Goal: Information Seeking & Learning: Learn about a topic

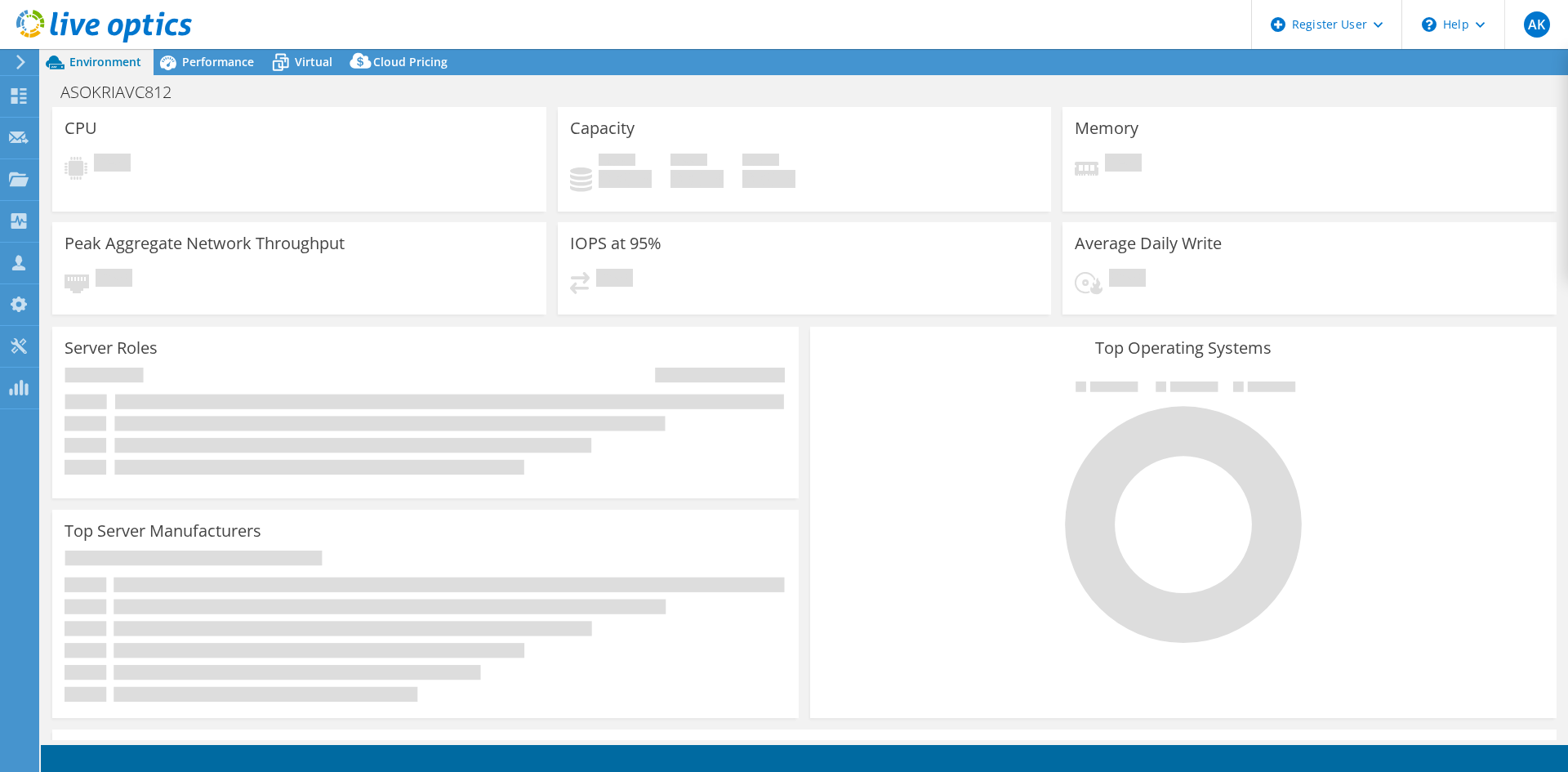
select select "USD"
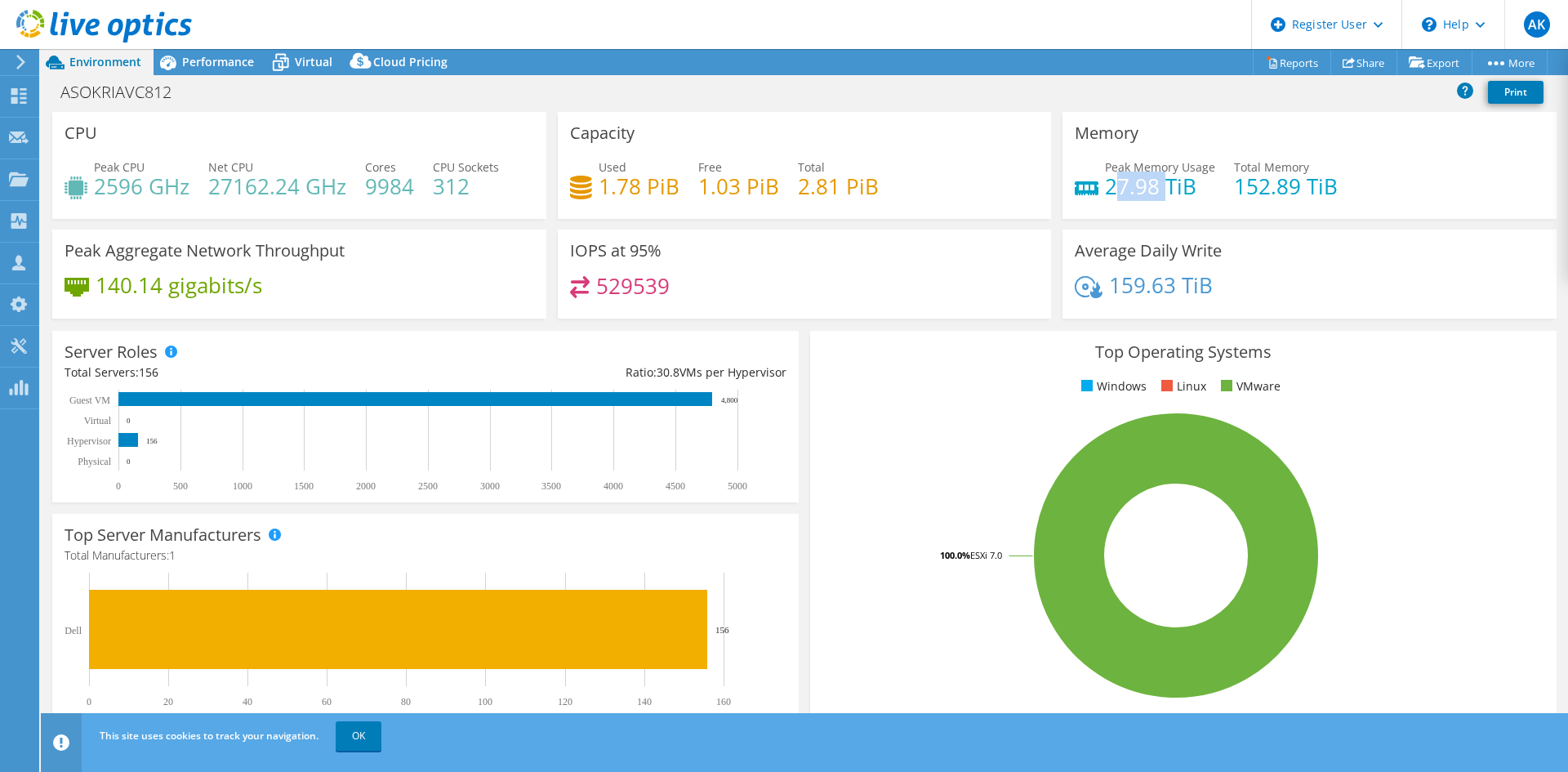
drag, startPoint x: 1104, startPoint y: 186, endPoint x: 1162, endPoint y: 180, distance: 58.3
click at [1162, 180] on h4 "27.98 TiB" at bounding box center [1160, 186] width 110 height 18
drag, startPoint x: 1229, startPoint y: 186, endPoint x: 1327, endPoint y: 185, distance: 98.0
click at [1327, 185] on h4 "152.89 TiB" at bounding box center [1286, 186] width 103 height 18
drag, startPoint x: 1100, startPoint y: 181, endPoint x: 1191, endPoint y: 177, distance: 91.1
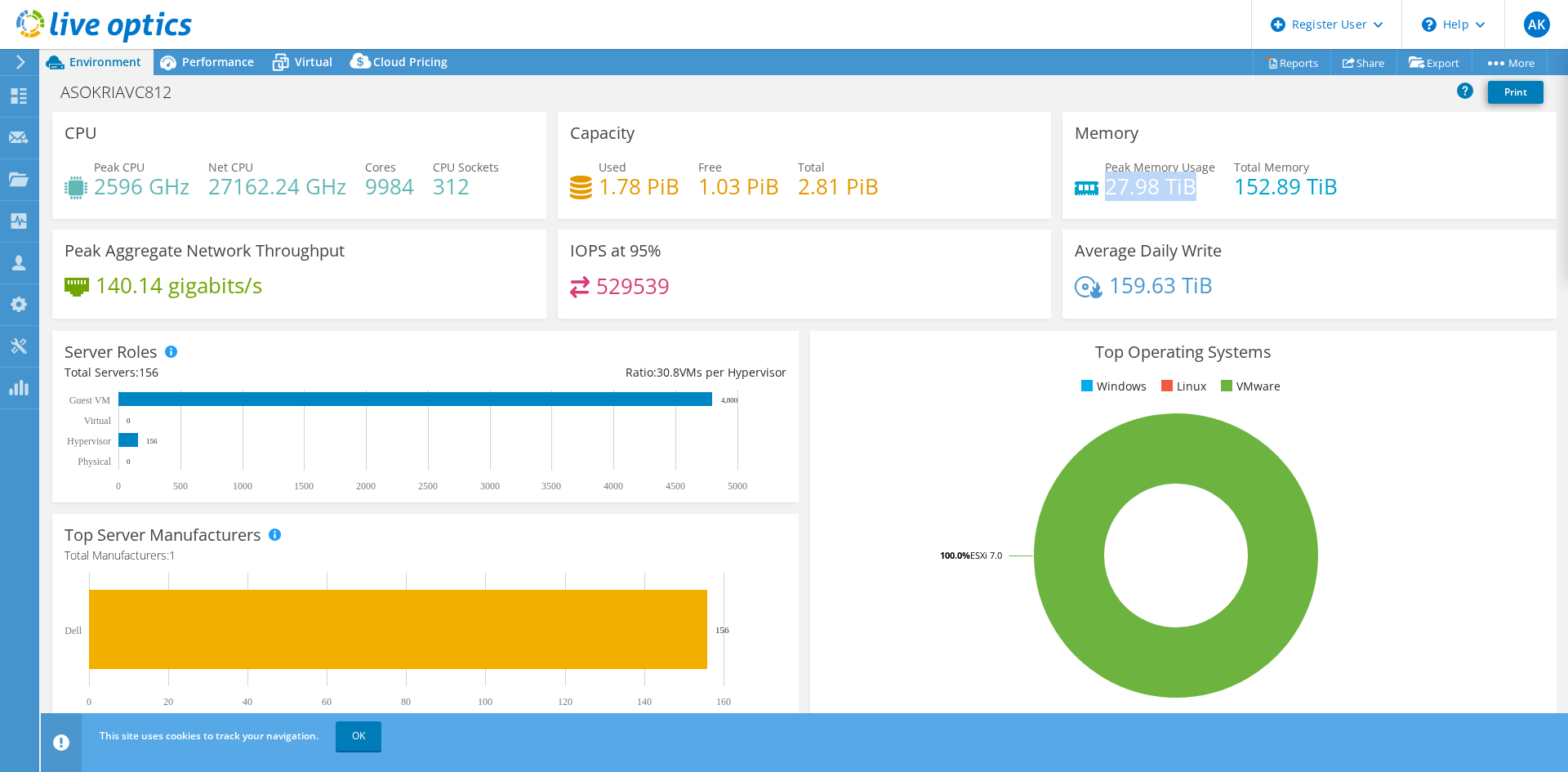
click at [1191, 177] on h4 "27.98 TiB" at bounding box center [1160, 186] width 110 height 18
drag, startPoint x: 1227, startPoint y: 190, endPoint x: 1363, endPoint y: 203, distance: 136.6
click at [1363, 203] on div "Peak Memory Usage 27.98 TiB Total Memory 152.89 TiB" at bounding box center [1310, 185] width 469 height 53
click at [1349, 255] on div "Average Daily Write 159.63 TiB" at bounding box center [1310, 274] width 494 height 89
drag, startPoint x: 1099, startPoint y: 184, endPoint x: 1194, endPoint y: 201, distance: 96.5
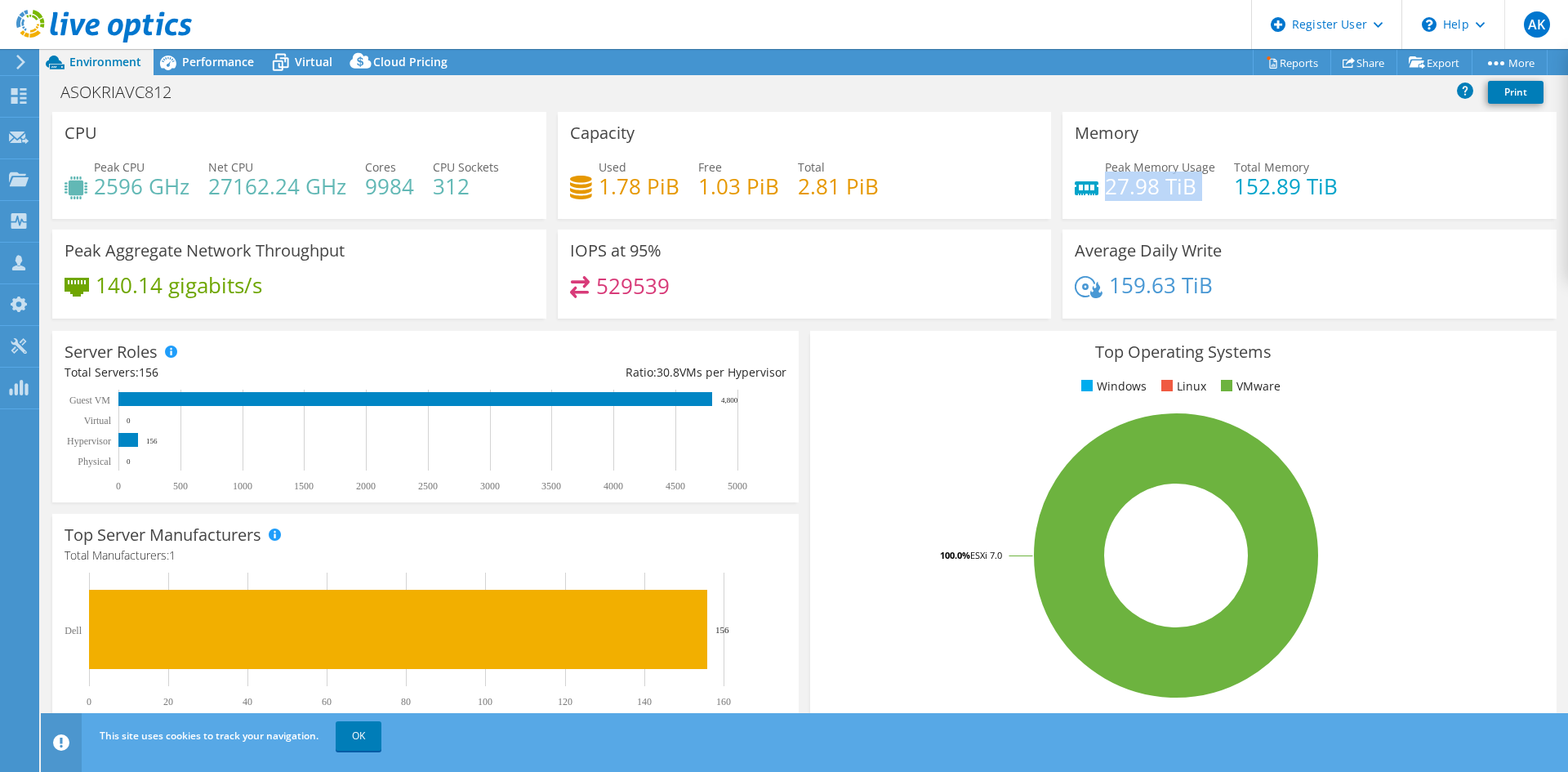
click at [1194, 201] on div "Peak Memory Usage 27.98 TiB Total Memory 152.89 TiB" at bounding box center [1310, 185] width 469 height 53
click at [1119, 203] on div "Peak Memory Usage 27.98 TiB Total Memory 152.89 TiB" at bounding box center [1310, 185] width 469 height 53
drag, startPoint x: 1252, startPoint y: 202, endPoint x: 1348, endPoint y: 185, distance: 97.5
click at [1348, 185] on div "Peak Memory Usage 27.98 TiB Total Memory 152.89 TiB" at bounding box center [1310, 185] width 469 height 53
drag, startPoint x: 1188, startPoint y: 183, endPoint x: 1202, endPoint y: 184, distance: 14.0
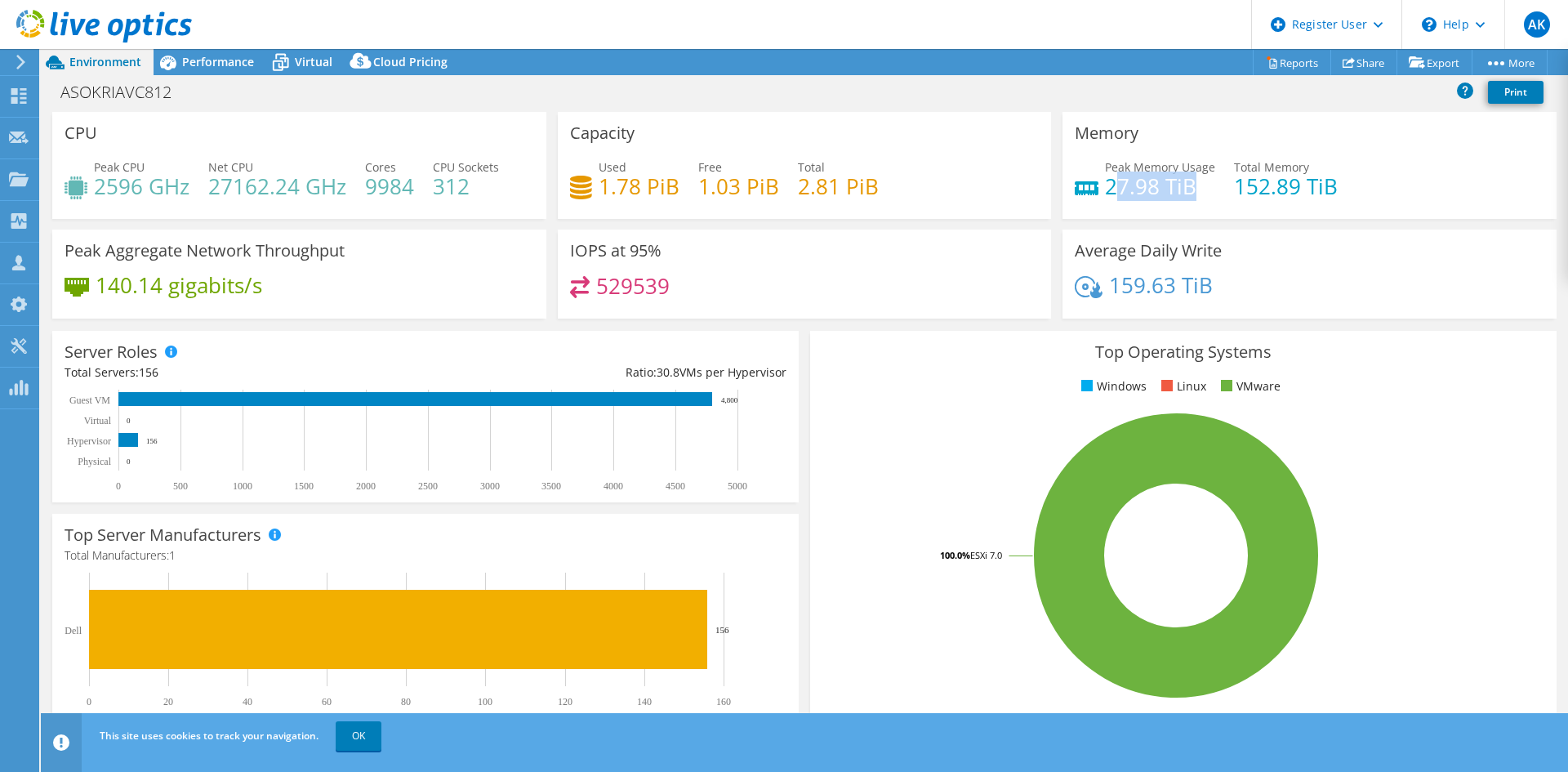
click at [1202, 184] on h4 "27.98 TiB" at bounding box center [1160, 186] width 110 height 18
drag, startPoint x: 1219, startPoint y: 192, endPoint x: 1321, endPoint y: 193, distance: 102.0
click at [1321, 193] on div "Peak Memory Usage 27.98 TiB Total Memory 152.89 TiB" at bounding box center [1310, 185] width 469 height 53
drag, startPoint x: 431, startPoint y: 190, endPoint x: 474, endPoint y: 193, distance: 43.1
click at [479, 190] on div "Peak CPU 2596 GHz Net CPU 27162.24 GHz Cores 9984 CPU Sockets 312" at bounding box center [299, 185] width 469 height 53
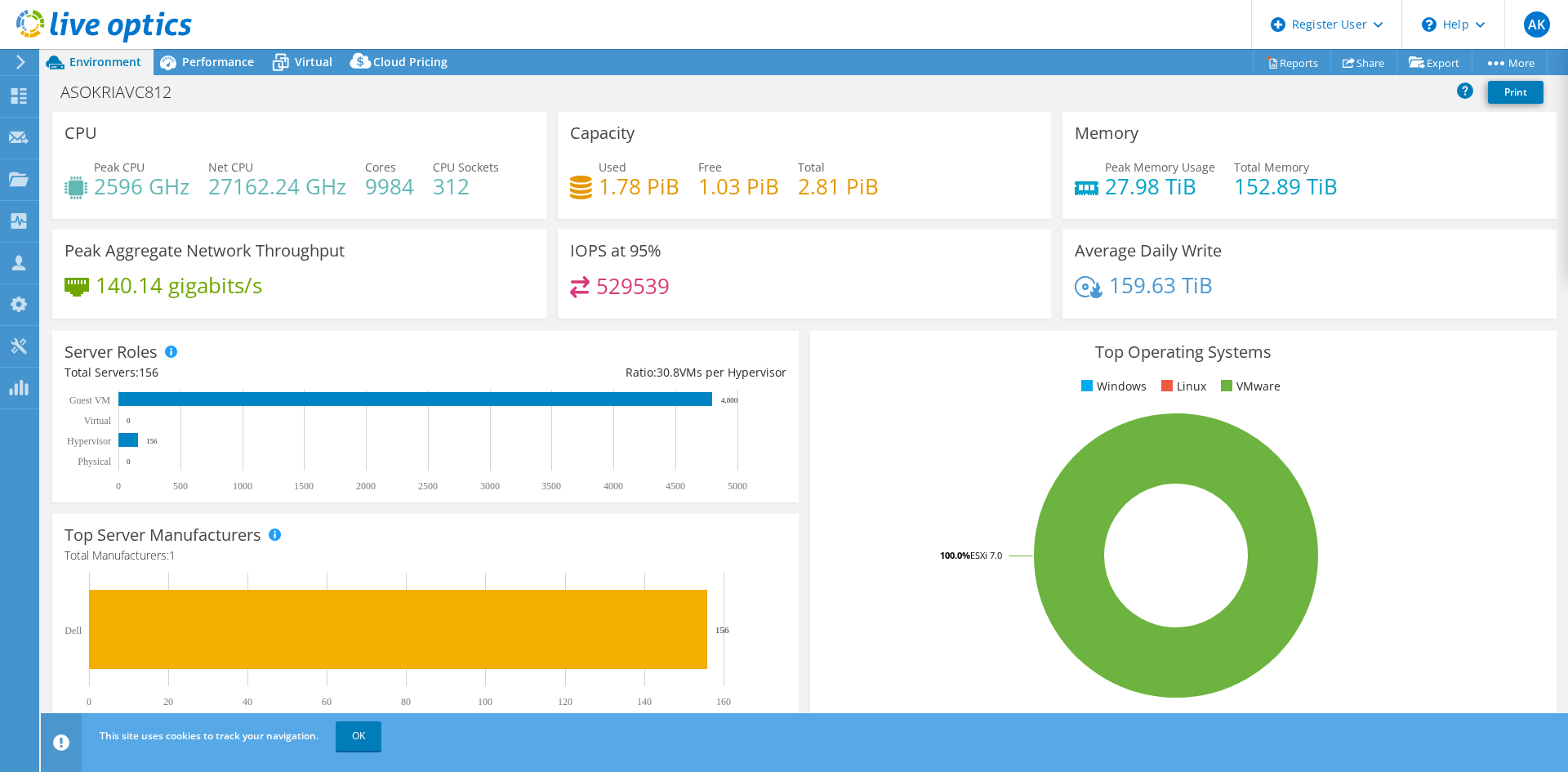
click at [1281, 185] on h4 "152.89 TiB" at bounding box center [1286, 186] width 103 height 18
drag, startPoint x: 98, startPoint y: 191, endPoint x: 206, endPoint y: 190, distance: 108.0
click at [206, 190] on div "Peak CPU 2596 GHz Net CPU 27162.24 GHz Cores 9984 CPU Sockets 312" at bounding box center [299, 185] width 469 height 53
drag, startPoint x: 213, startPoint y: 190, endPoint x: 422, endPoint y: 194, distance: 209.0
click at [422, 194] on div "Peak CPU 2596 GHz Net CPU 27162.24 GHz Cores 9984 CPU Sockets 312" at bounding box center [299, 185] width 469 height 53
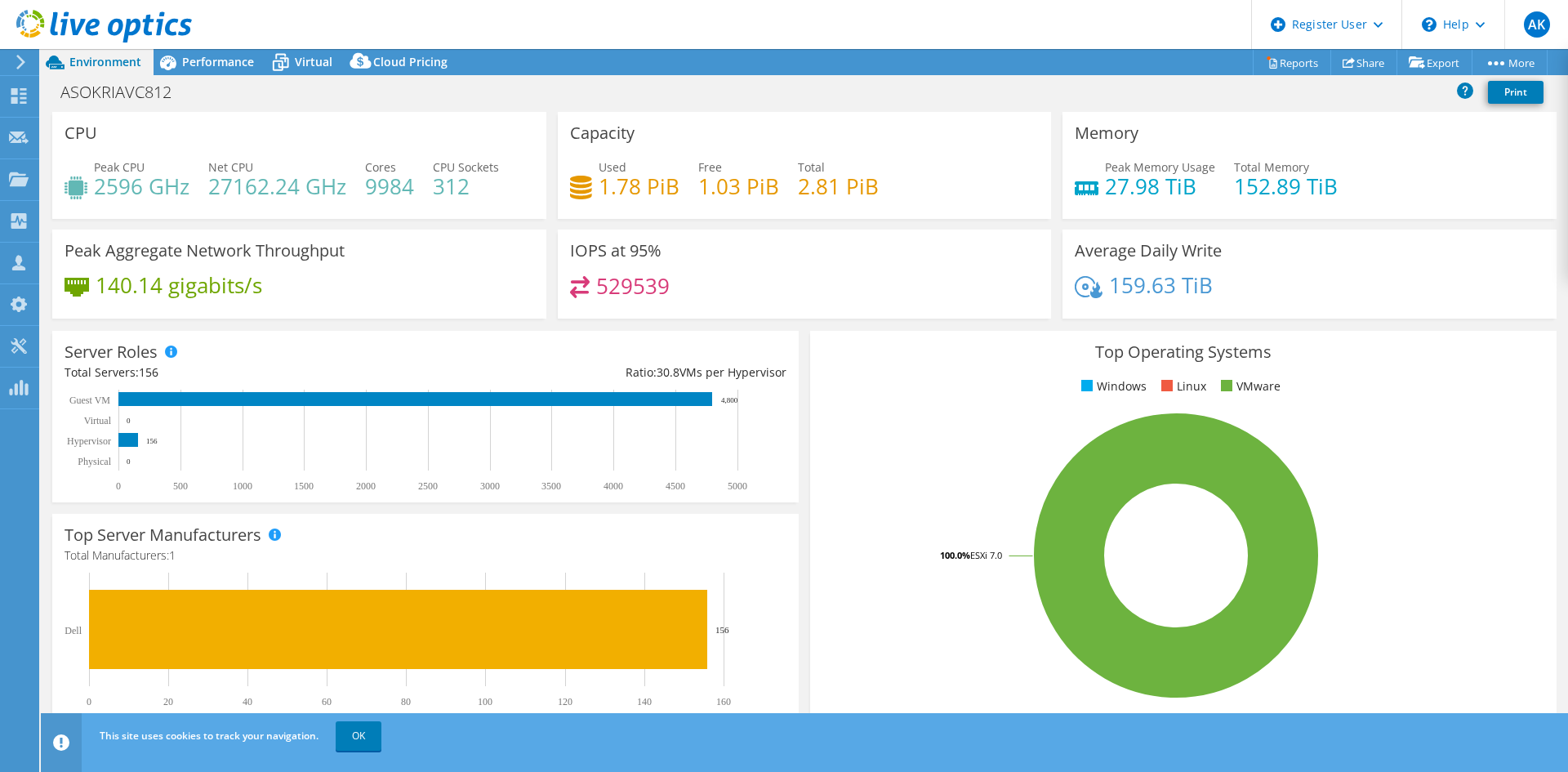
click at [1162, 158] on div "Memory Peak Memory Usage 27.98 TiB Total Memory 152.89 TiB" at bounding box center [1310, 165] width 494 height 107
drag, startPoint x: 1098, startPoint y: 183, endPoint x: 1193, endPoint y: 183, distance: 95.0
click at [1193, 183] on h4 "27.98 TiB" at bounding box center [1160, 186] width 110 height 18
drag, startPoint x: 1232, startPoint y: 183, endPoint x: 1378, endPoint y: 183, distance: 146.0
click at [1378, 183] on div "Peak Memory Usage 27.98 TiB Total Memory 152.89 TiB" at bounding box center [1310, 185] width 469 height 53
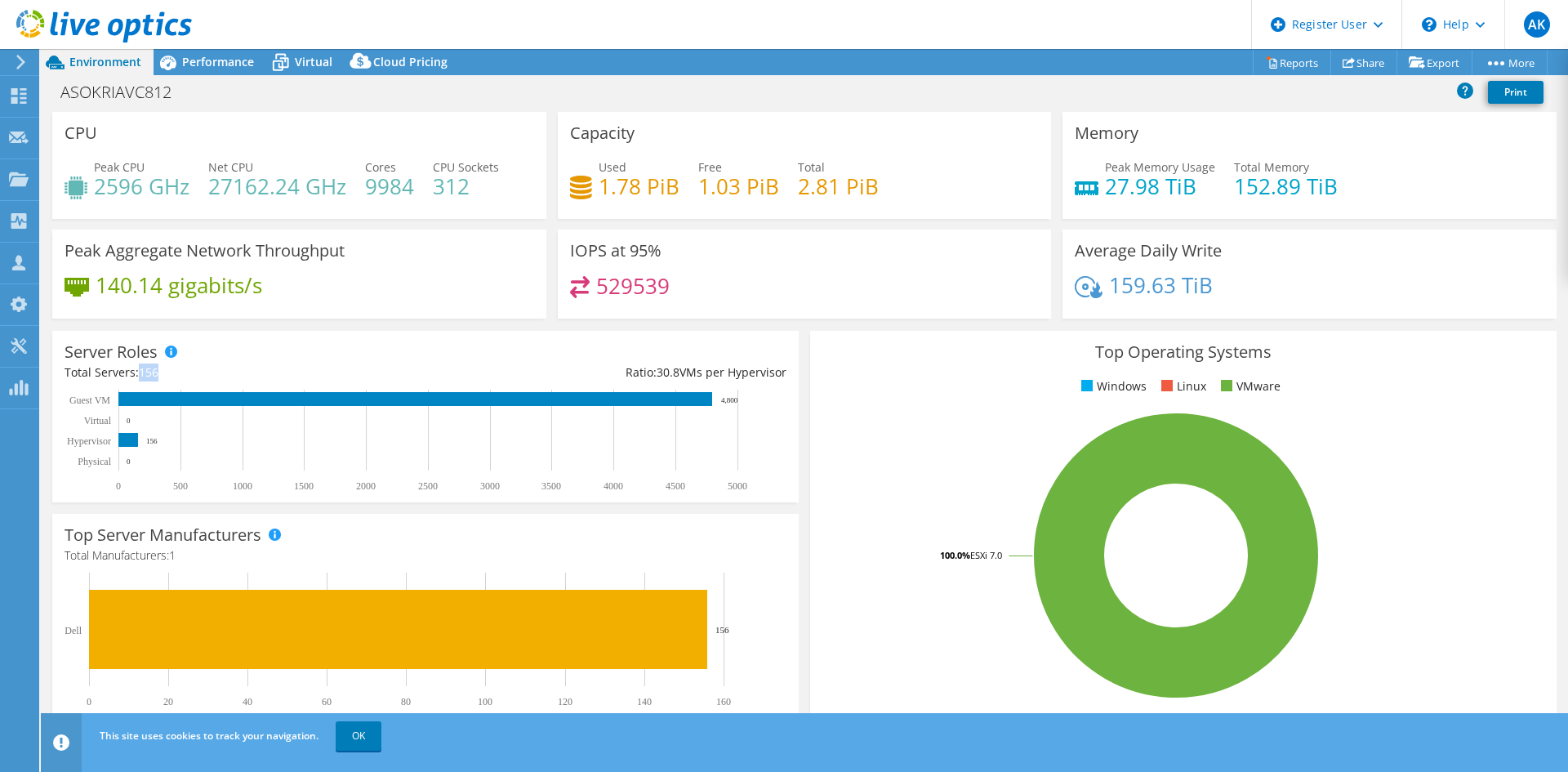
drag, startPoint x: 139, startPoint y: 376, endPoint x: 173, endPoint y: 376, distance: 34.0
click at [173, 376] on div "Total Servers: 156" at bounding box center [245, 372] width 361 height 18
drag, startPoint x: 189, startPoint y: 180, endPoint x: 283, endPoint y: 185, distance: 94.1
click at [283, 185] on div "Peak CPU 2596 GHz Net CPU 27162.24 GHz Cores 9984 CPU Sockets 312" at bounding box center [299, 185] width 469 height 53
drag, startPoint x: 1097, startPoint y: 183, endPoint x: 1211, endPoint y: 194, distance: 114.5
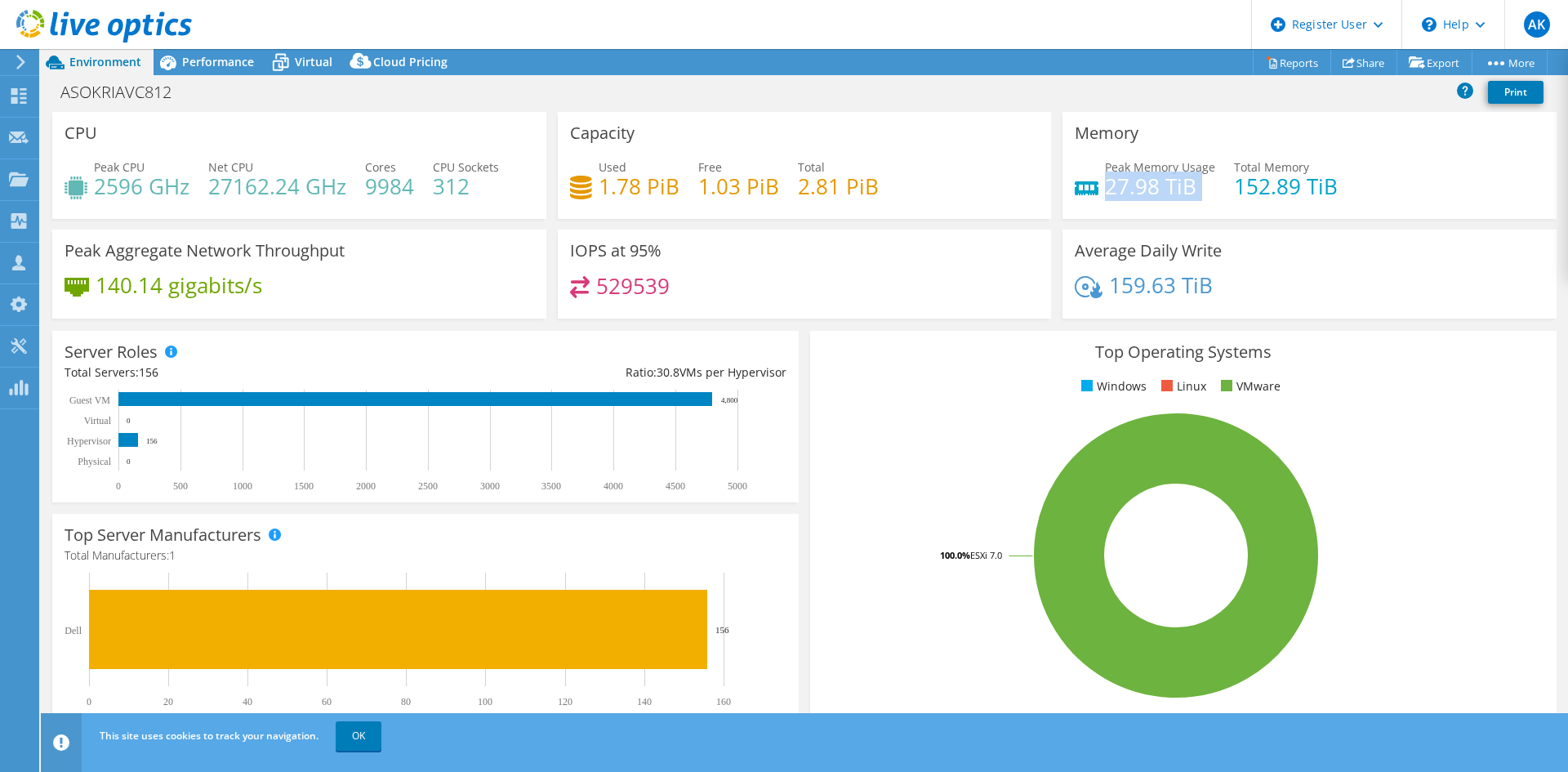
click at [1211, 194] on div "Peak Memory Usage 27.98 TiB Total Memory 152.89 TiB" at bounding box center [1310, 185] width 469 height 53
click at [1142, 195] on h4 "27.98 TiB" at bounding box center [1160, 186] width 110 height 18
drag, startPoint x: 590, startPoint y: 184, endPoint x: 713, endPoint y: 196, distance: 123.6
click at [713, 196] on div "Used 1.78 PiB Free 1.03 PiB Total 2.81 PiB" at bounding box center [805, 185] width 469 height 53
click at [818, 281] on div "529539" at bounding box center [805, 293] width 469 height 35
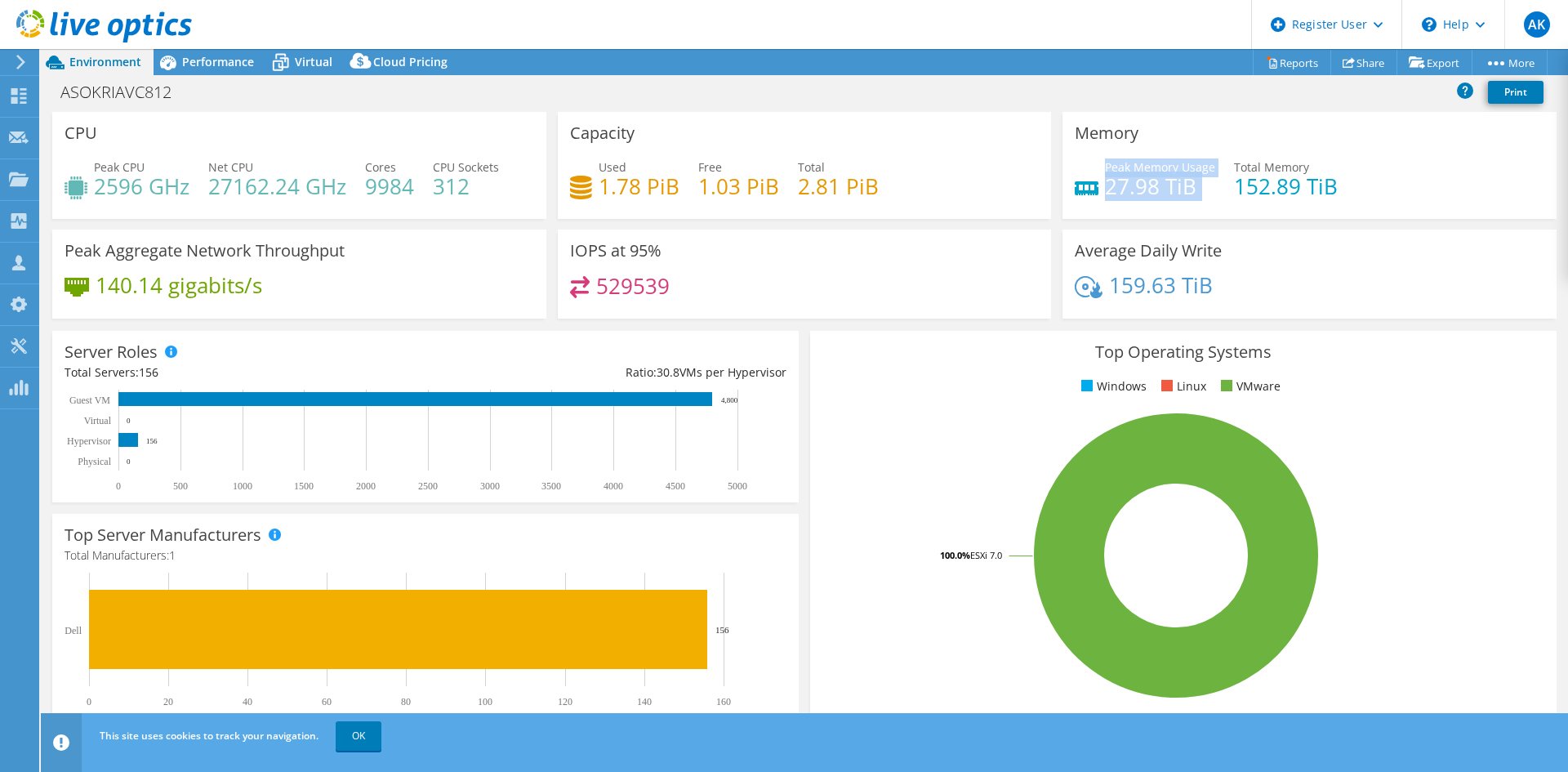
drag, startPoint x: 1096, startPoint y: 187, endPoint x: 1208, endPoint y: 200, distance: 112.8
click at [1208, 200] on div "Peak Memory Usage 27.98 TiB Total Memory 152.89 TiB" at bounding box center [1310, 185] width 469 height 53
click at [1186, 212] on div "Memory Peak Memory Usage 27.98 TiB Total Memory 152.89 TiB" at bounding box center [1310, 165] width 494 height 107
drag, startPoint x: 1103, startPoint y: 180, endPoint x: 1200, endPoint y: 187, distance: 97.3
click at [1200, 187] on h4 "27.98 TiB" at bounding box center [1160, 186] width 110 height 18
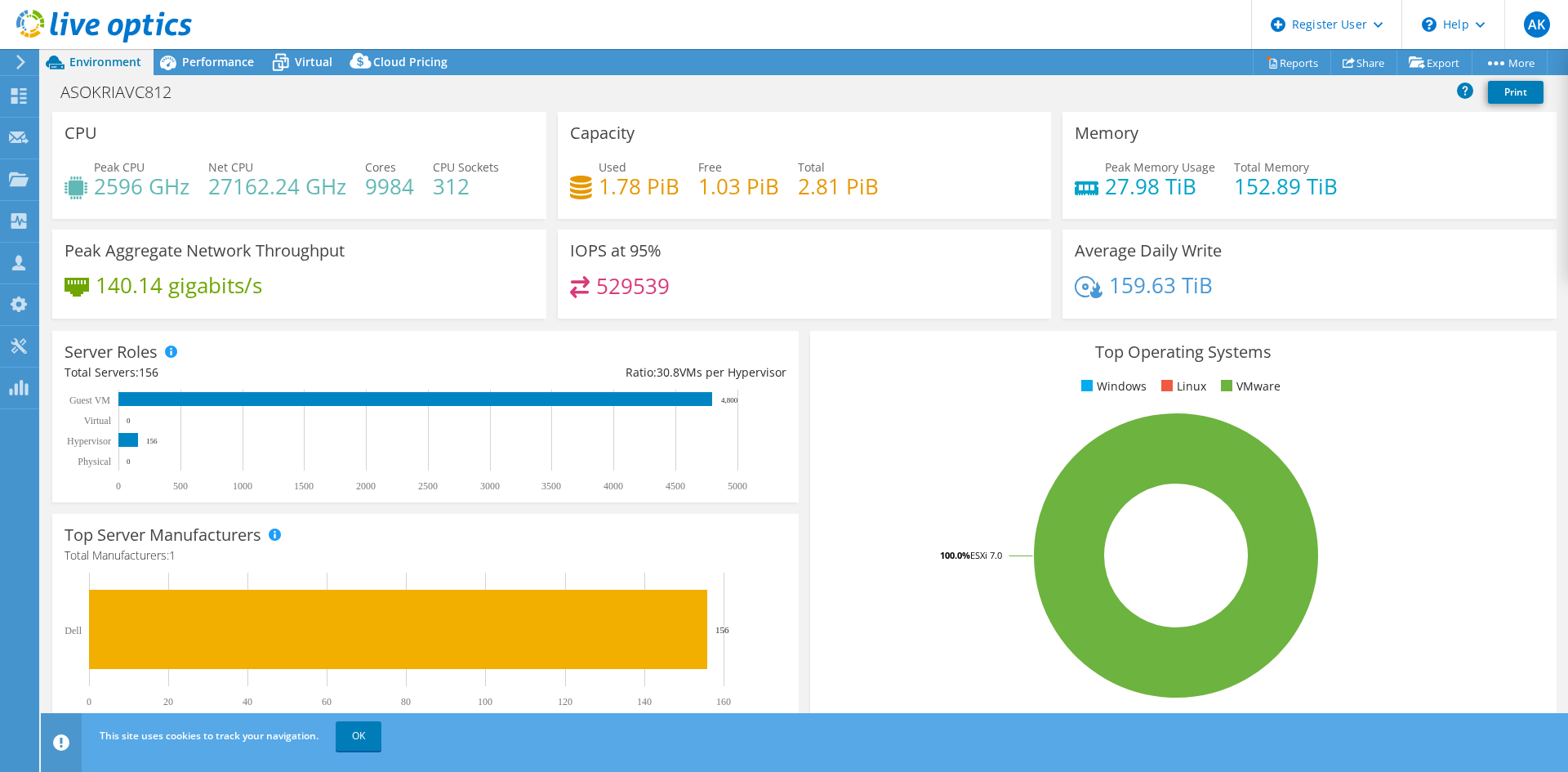
click at [1191, 124] on div "Memory Peak Memory Usage 27.98 TiB Total Memory 152.89 TiB" at bounding box center [1310, 165] width 494 height 107
click at [1209, 112] on div "Memory Peak Memory Usage 27.98 TiB Total Memory 152.89 TiB" at bounding box center [1310, 165] width 494 height 107
click at [16, 102] on use at bounding box center [19, 95] width 16 height 16
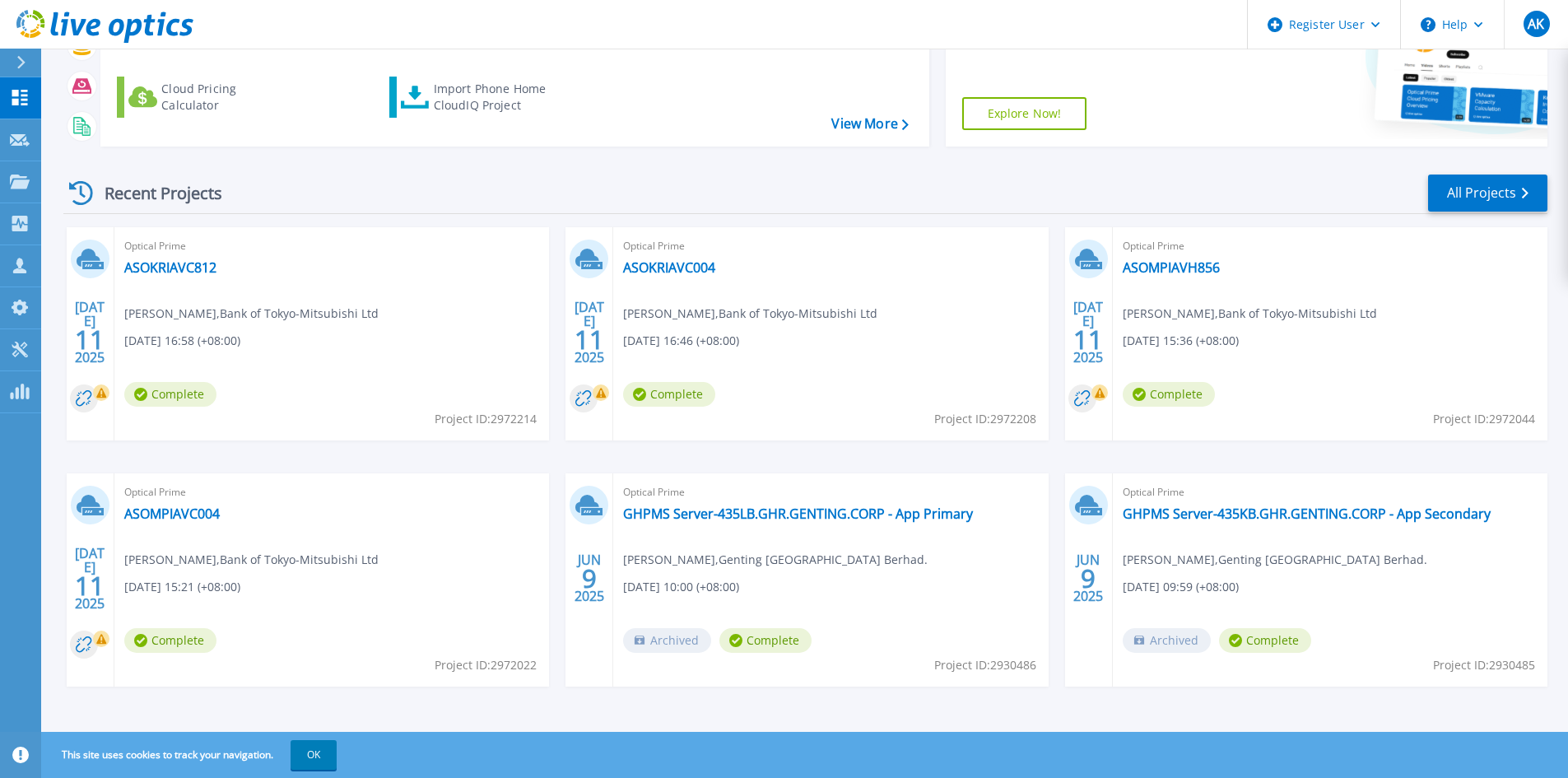
scroll to position [203, 0]
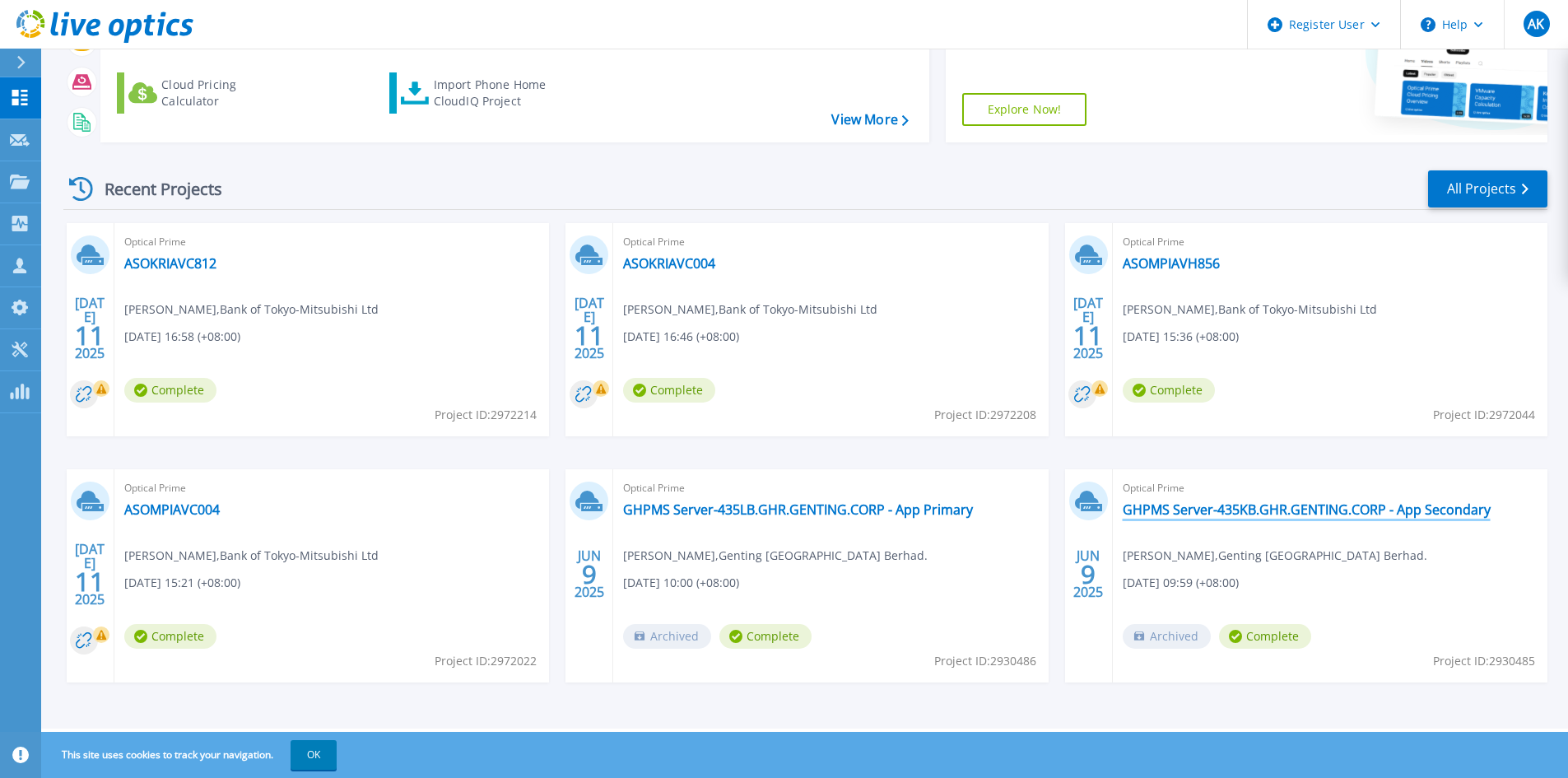
click at [1171, 513] on link "GHPMS Server-435KB.GHR.GENTING.CORP - App Secondary" at bounding box center [1307, 509] width 368 height 17
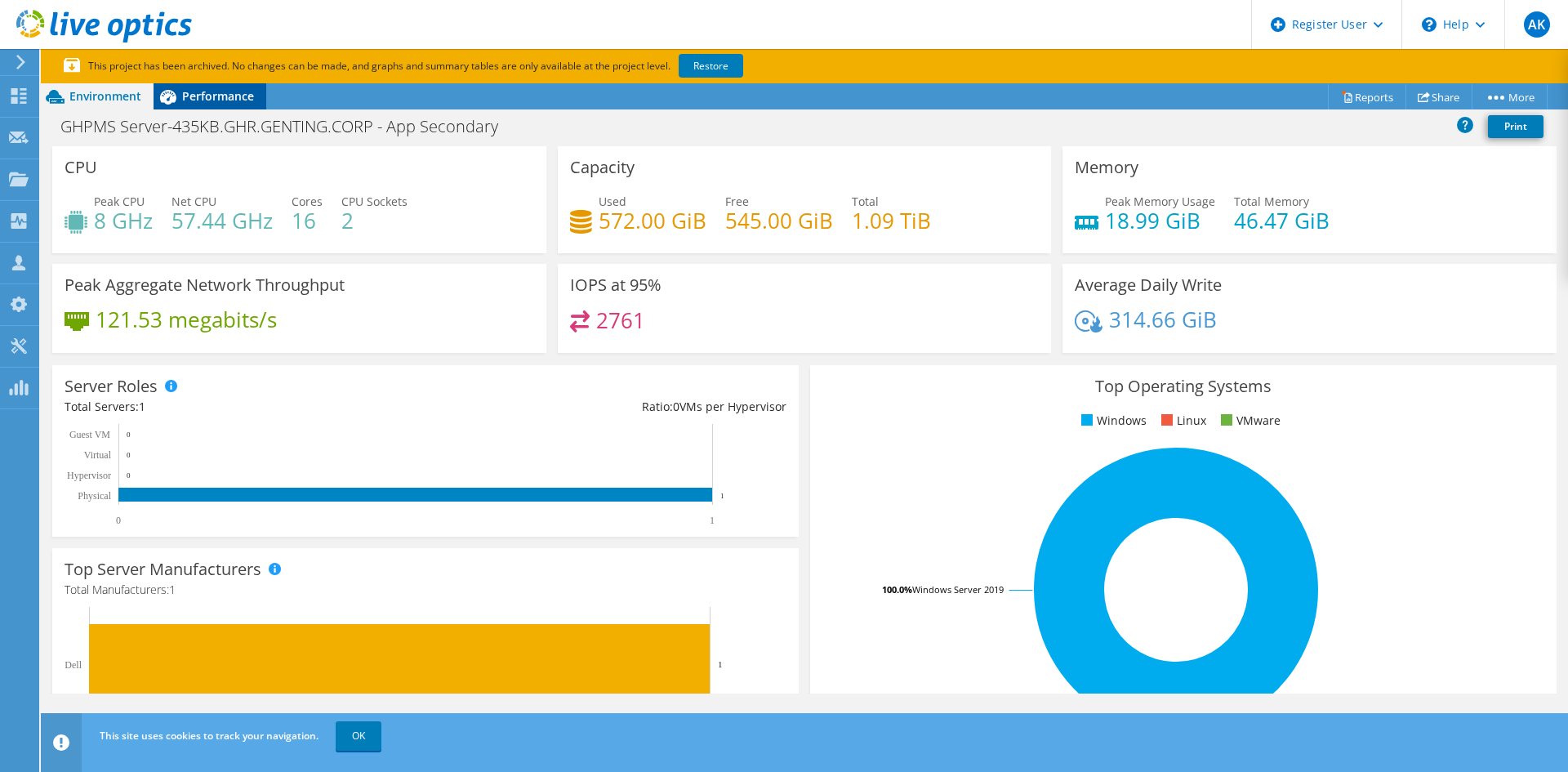
click at [203, 98] on span "Performance" at bounding box center [218, 95] width 72 height 16
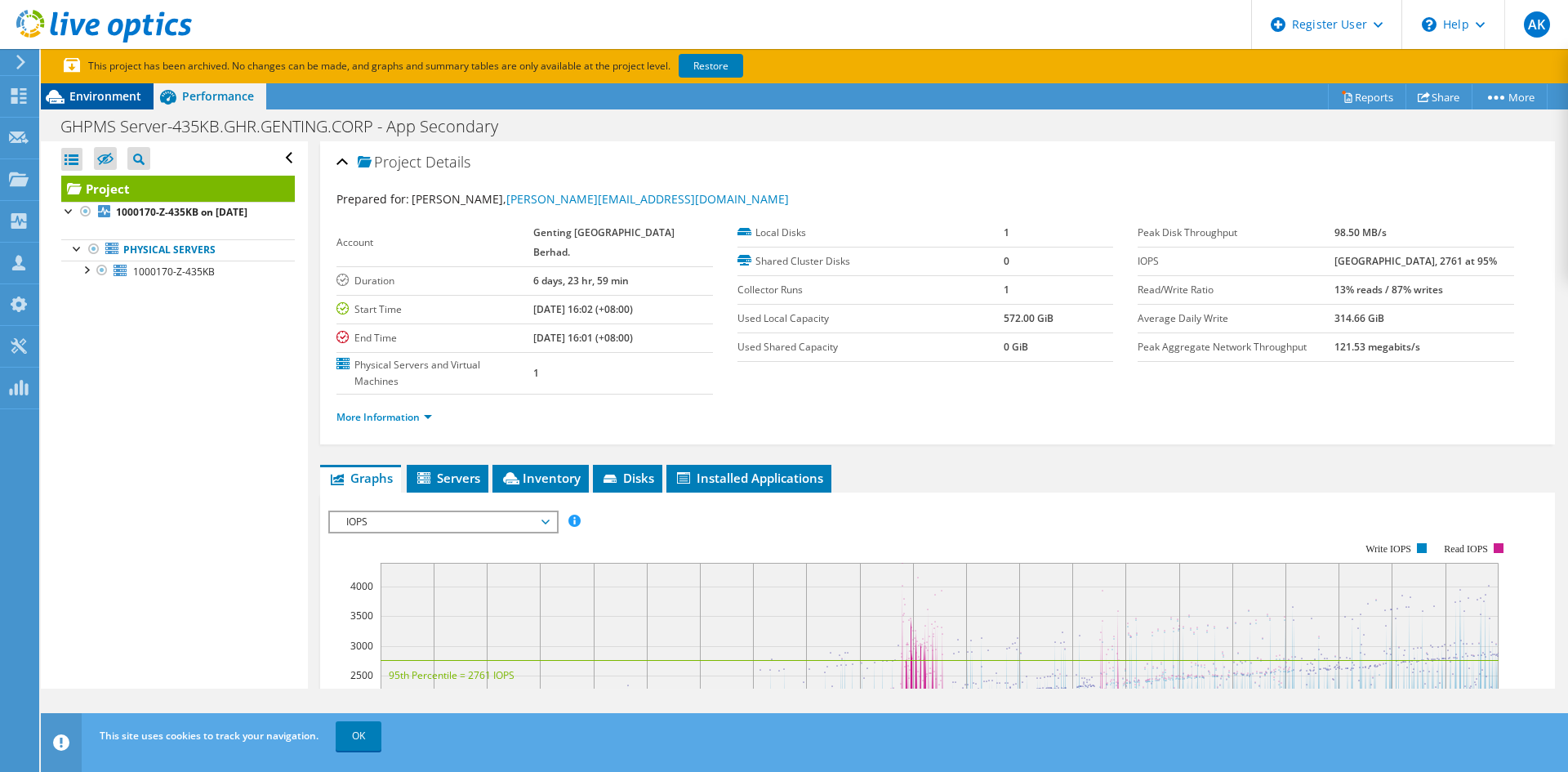
click at [107, 100] on span "Environment" at bounding box center [106, 95] width 72 height 16
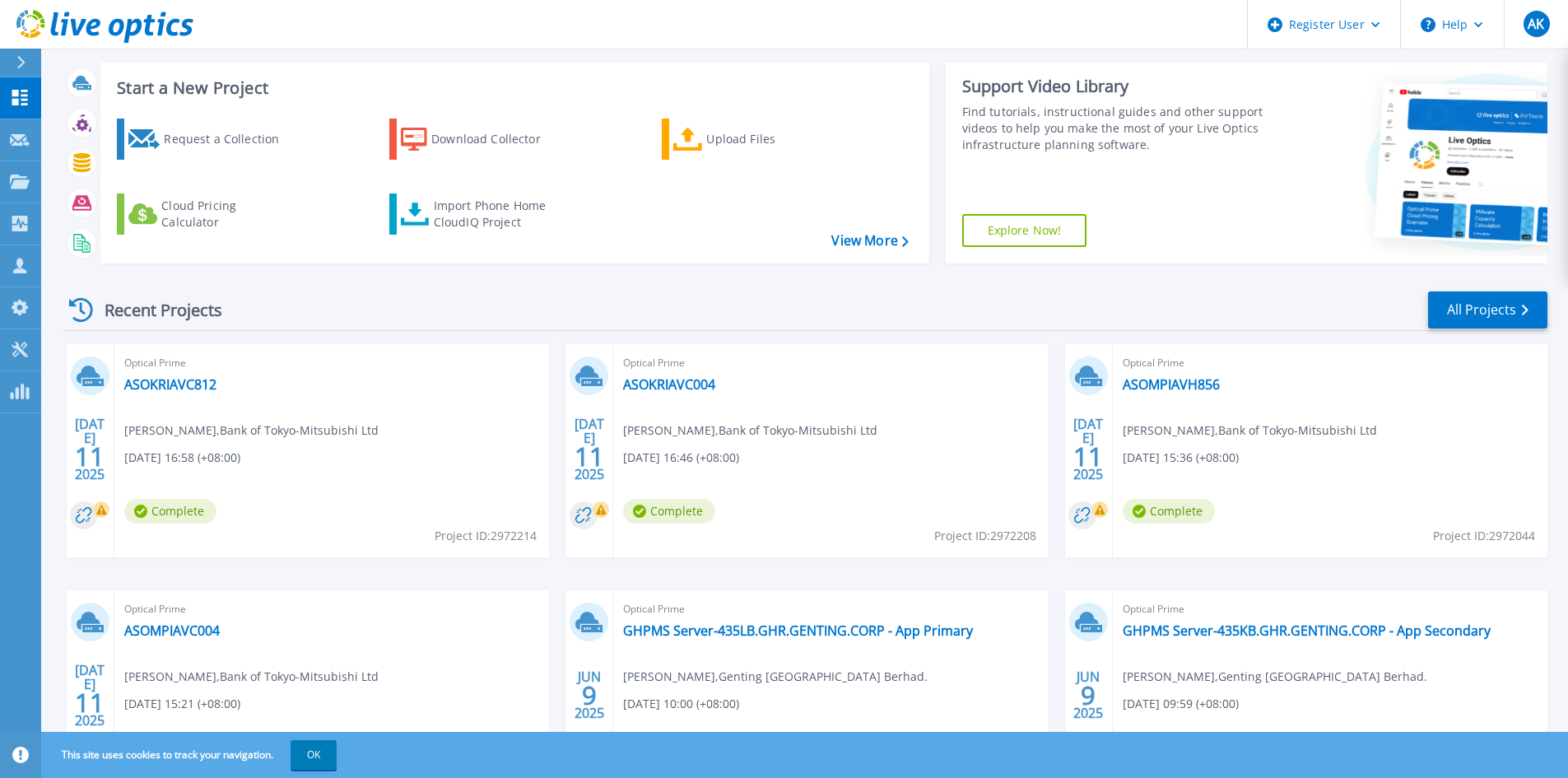
scroll to position [165, 0]
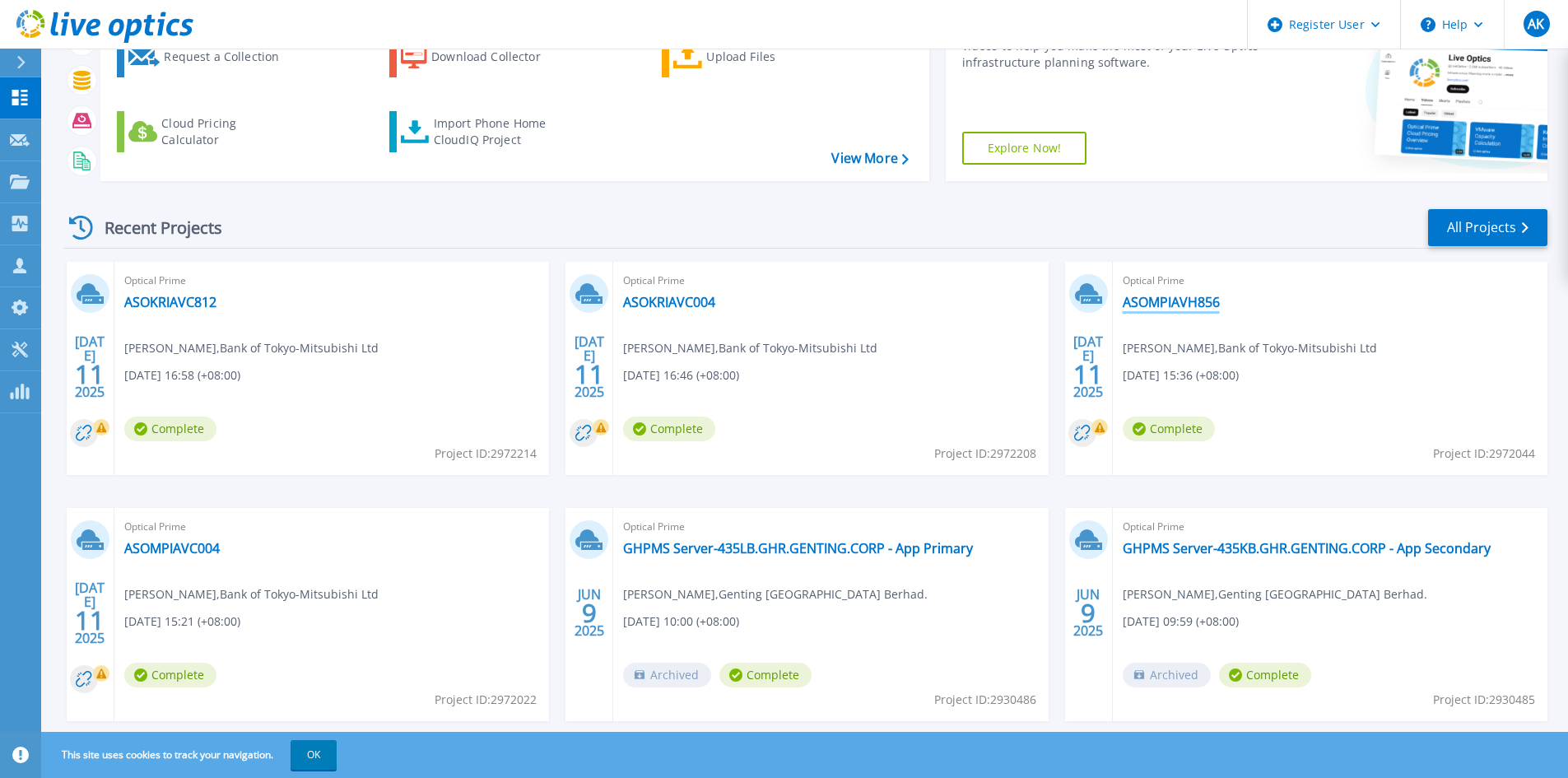
click at [1138, 302] on link "ASOMPIAVH856" at bounding box center [1171, 302] width 97 height 17
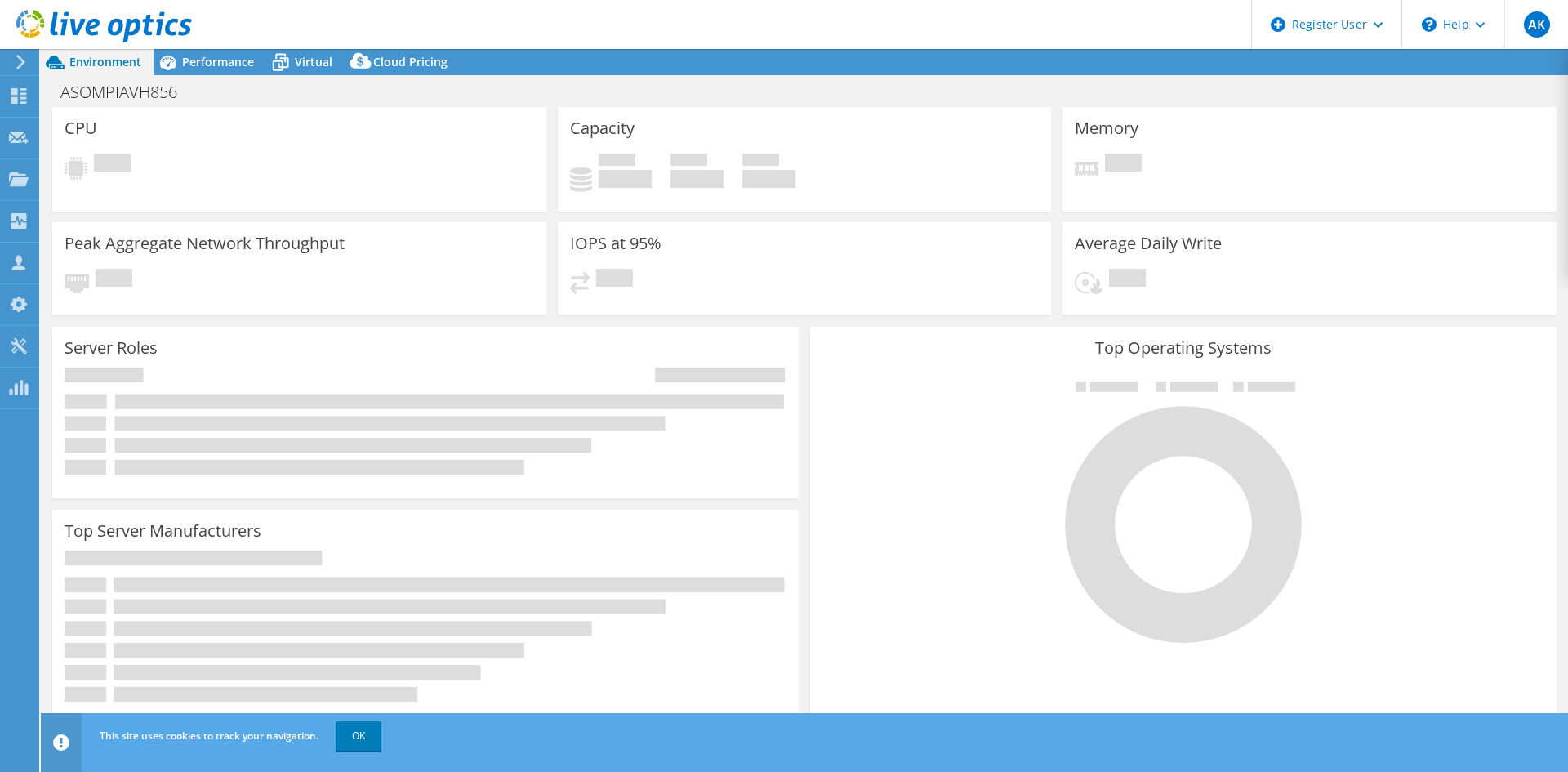
select select "USD"
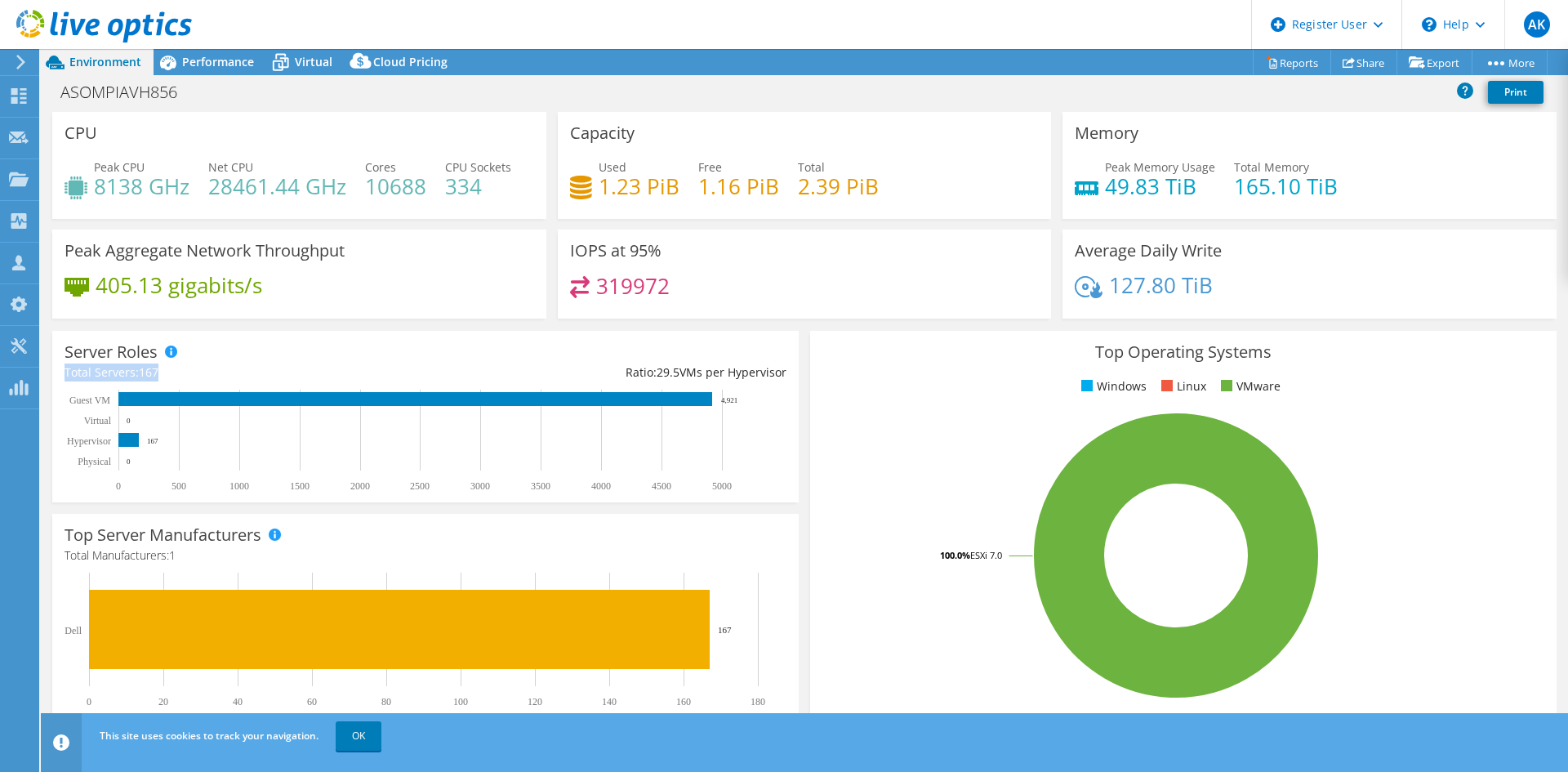
drag, startPoint x: 161, startPoint y: 373, endPoint x: 51, endPoint y: 380, distance: 110.2
click at [51, 380] on div "Server Roles Physical Servers represent bare metal servers that were targets of…" at bounding box center [426, 416] width 758 height 183
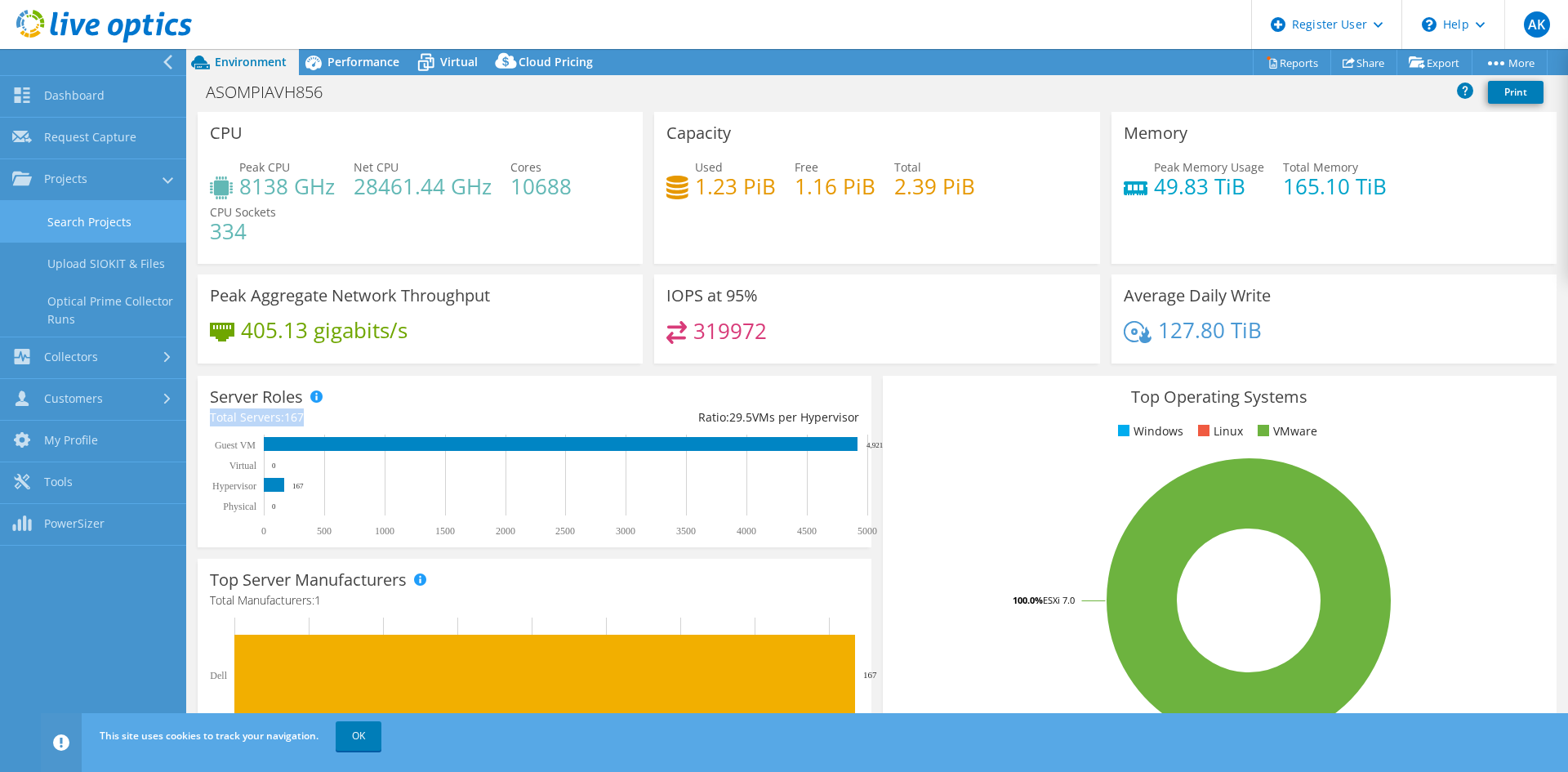
click at [121, 226] on link "Search Projects" at bounding box center [93, 222] width 186 height 42
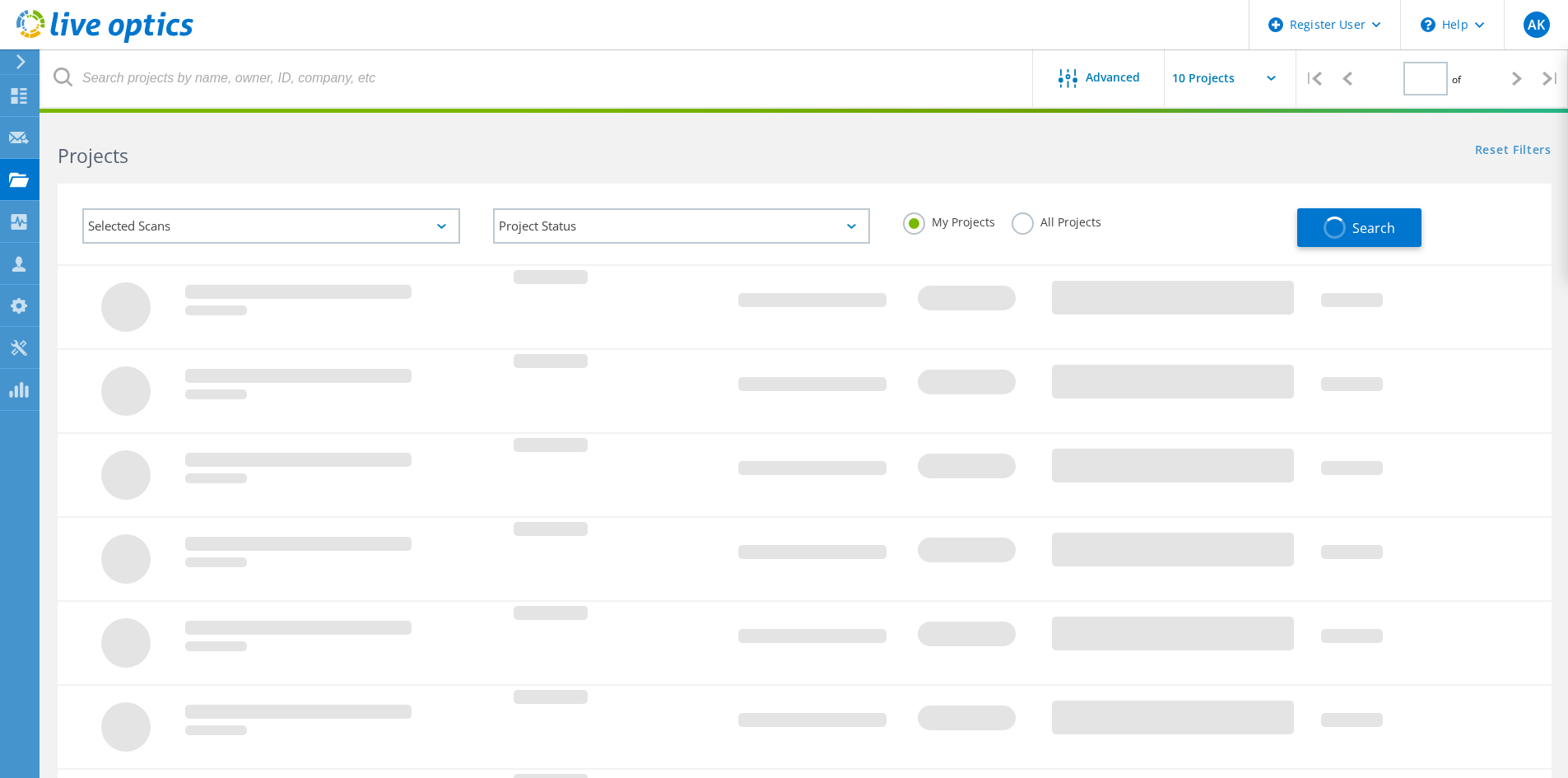
click at [1018, 222] on label "All Projects" at bounding box center [1056, 220] width 89 height 16
click at [0, 0] on input "All Projects" at bounding box center [0, 0] width 0 height 0
type input "1"
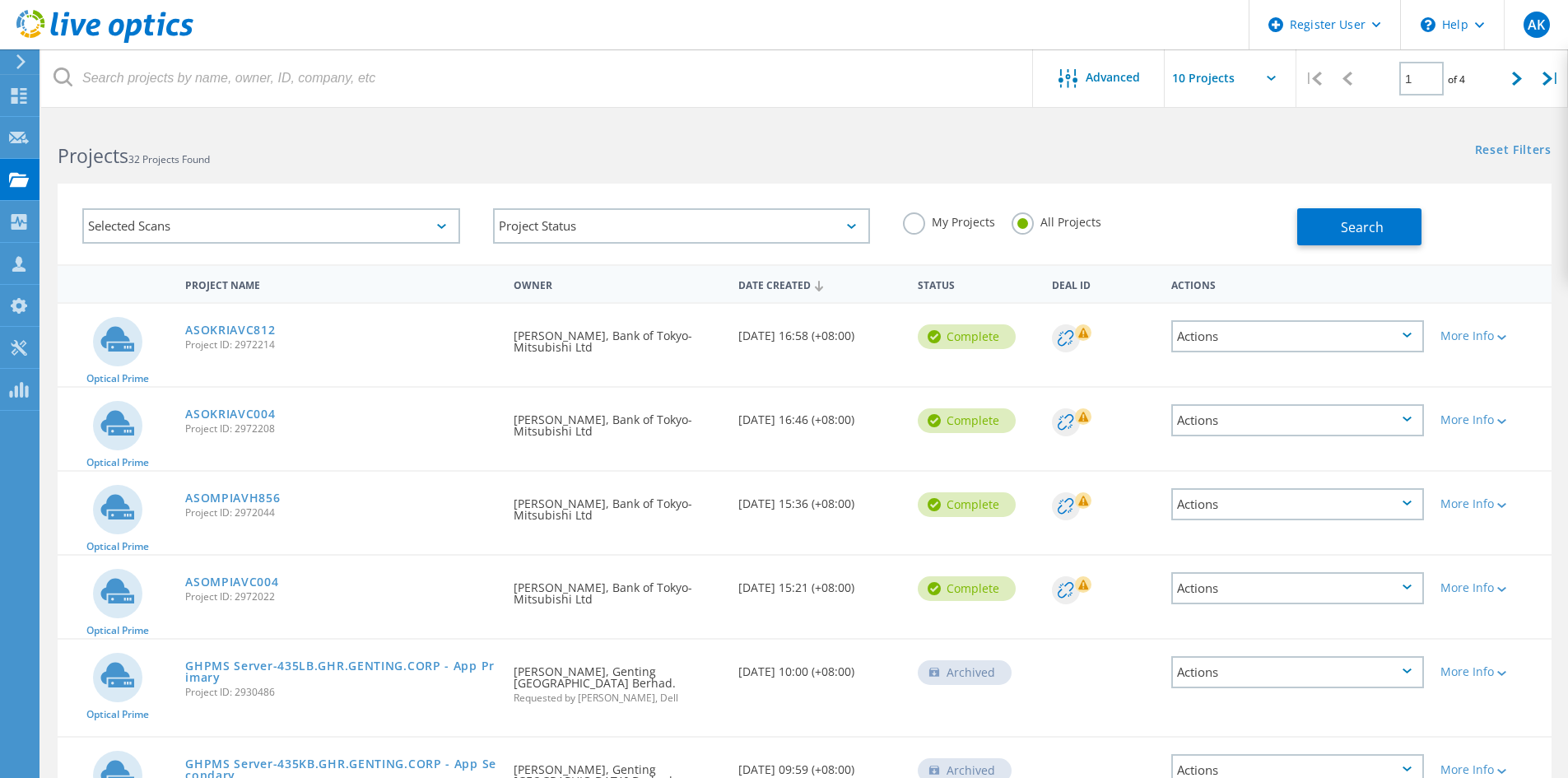
click at [301, 236] on div "Selected Scans" at bounding box center [271, 226] width 378 height 36
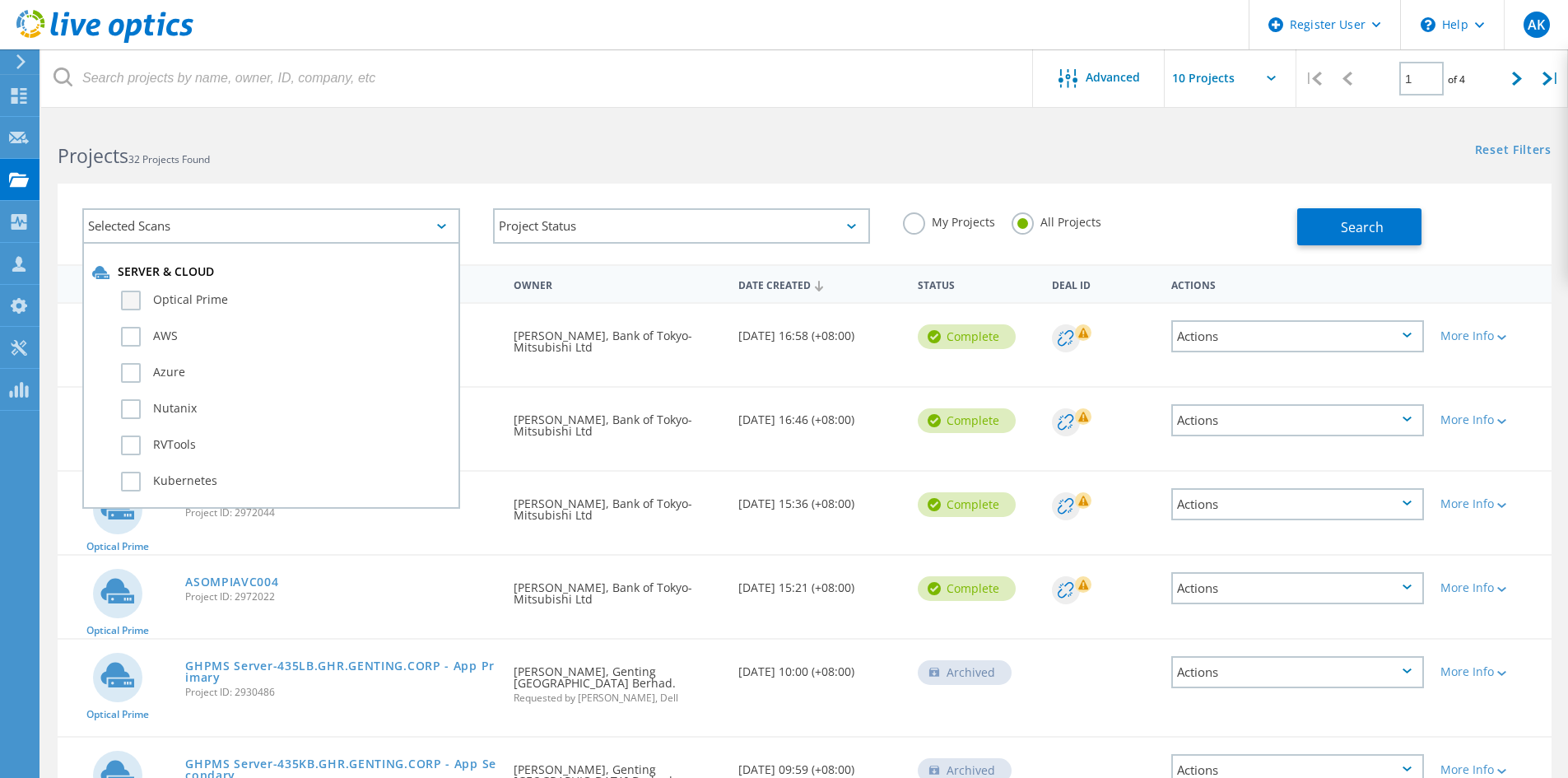
click at [131, 301] on label "Optical Prime" at bounding box center [285, 300] width 329 height 20
click at [0, 0] on input "Optical Prime" at bounding box center [0, 0] width 0 height 0
click at [1347, 222] on span "Search" at bounding box center [1362, 227] width 43 height 18
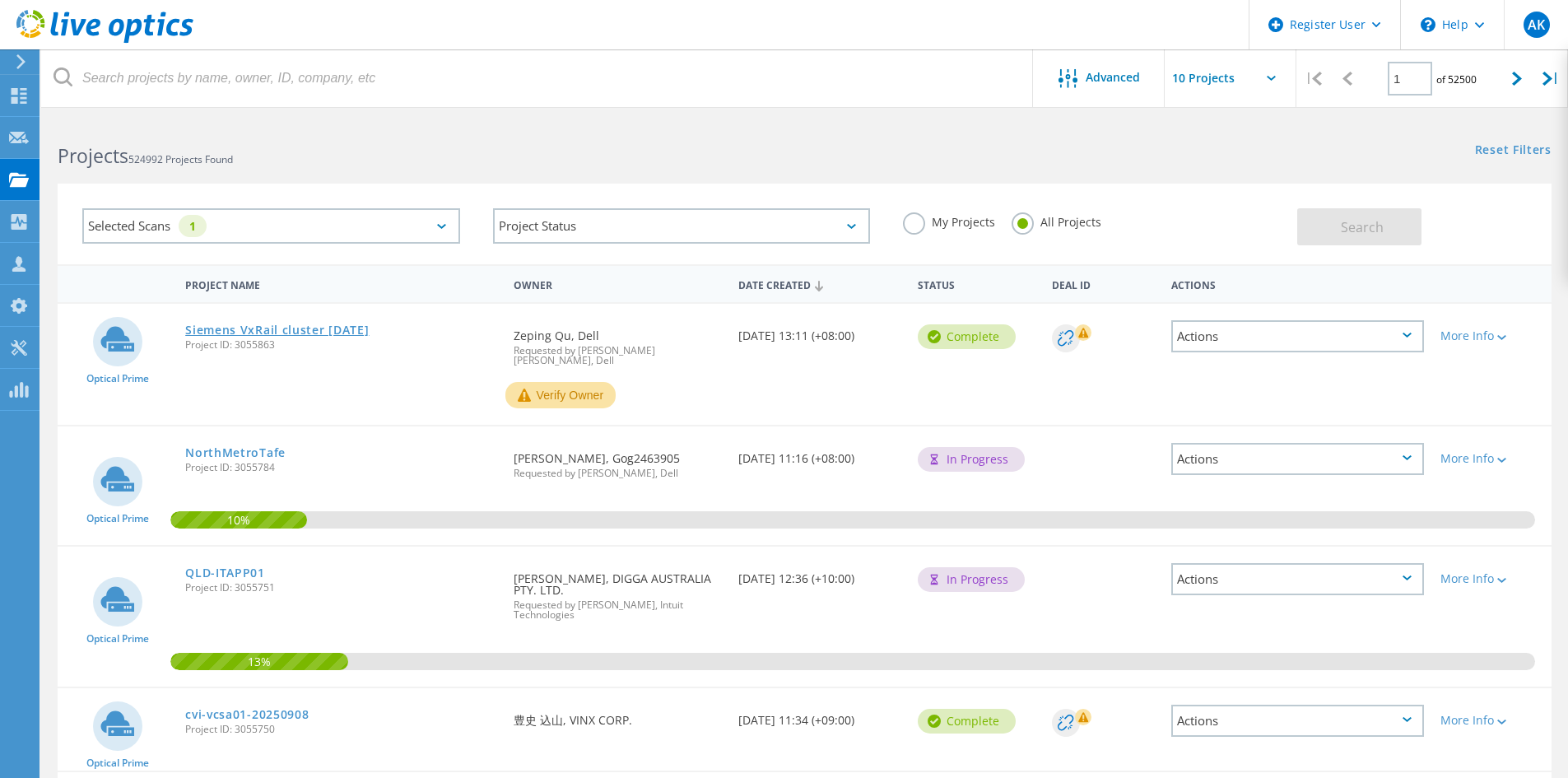
click at [255, 330] on link "Siemens VxRail cluster [DATE]" at bounding box center [277, 330] width 184 height 12
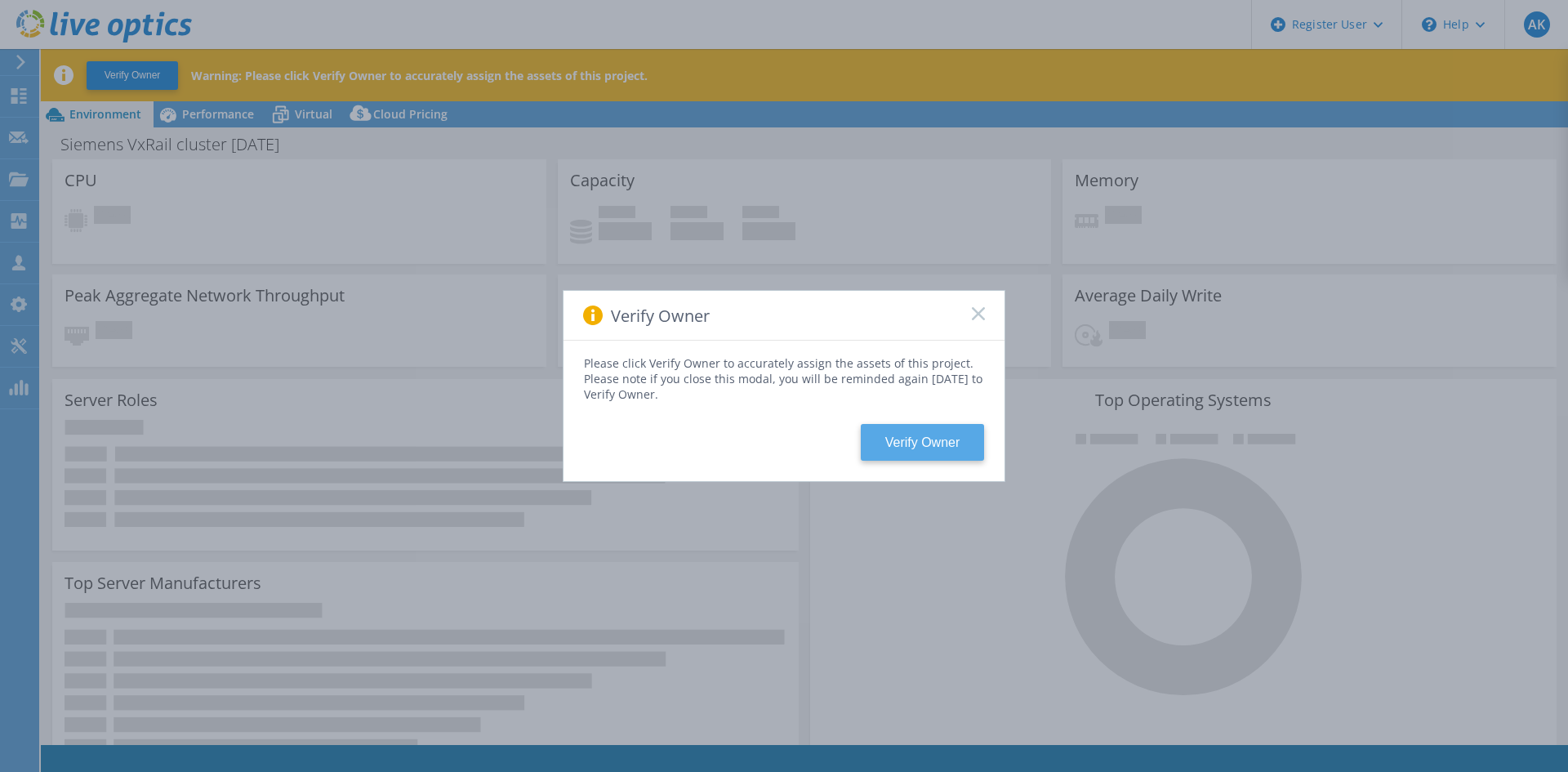
select select "HongKong"
select select "USD"
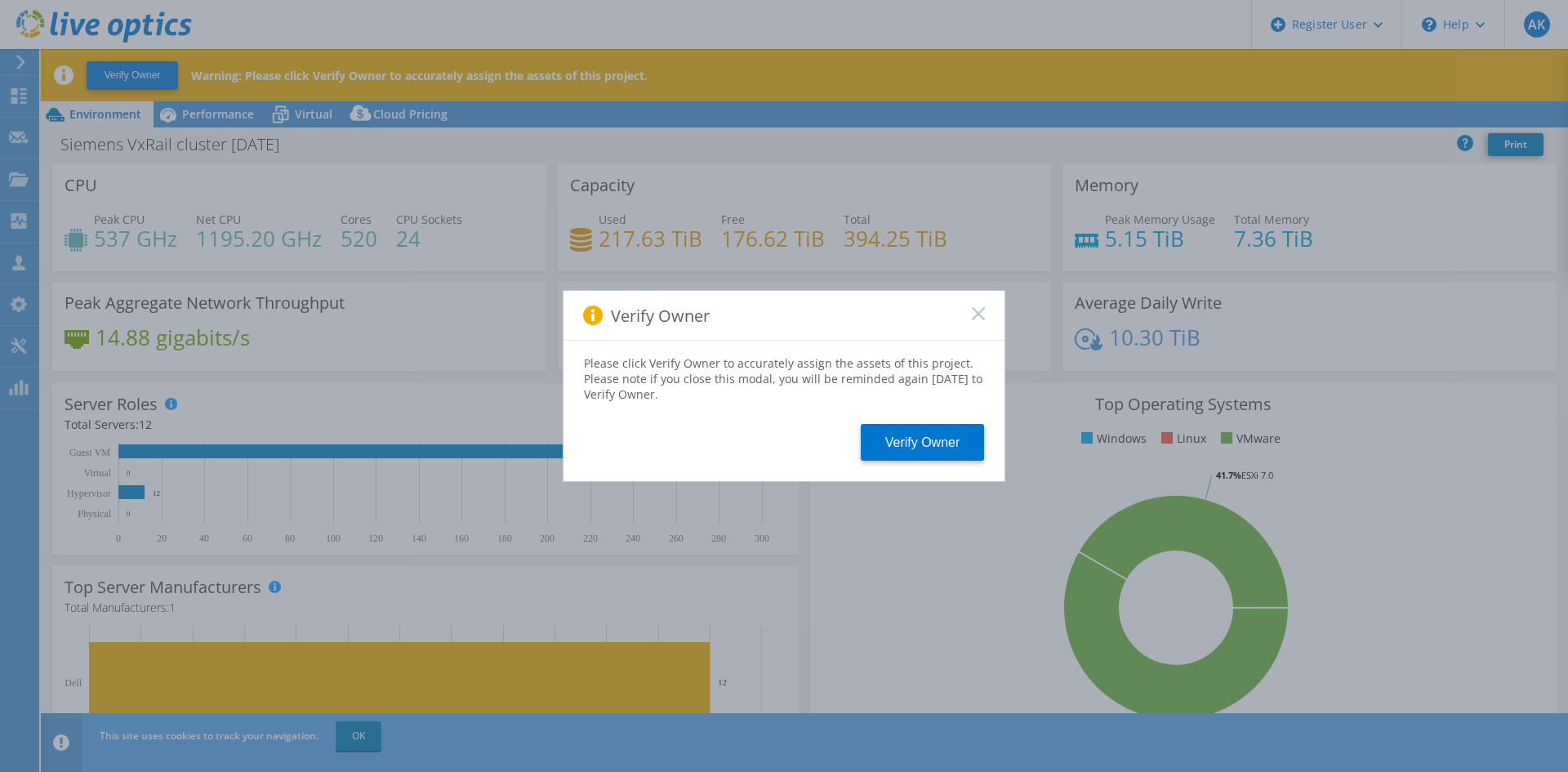
click at [980, 313] on rect at bounding box center [977, 313] width 14 height 14
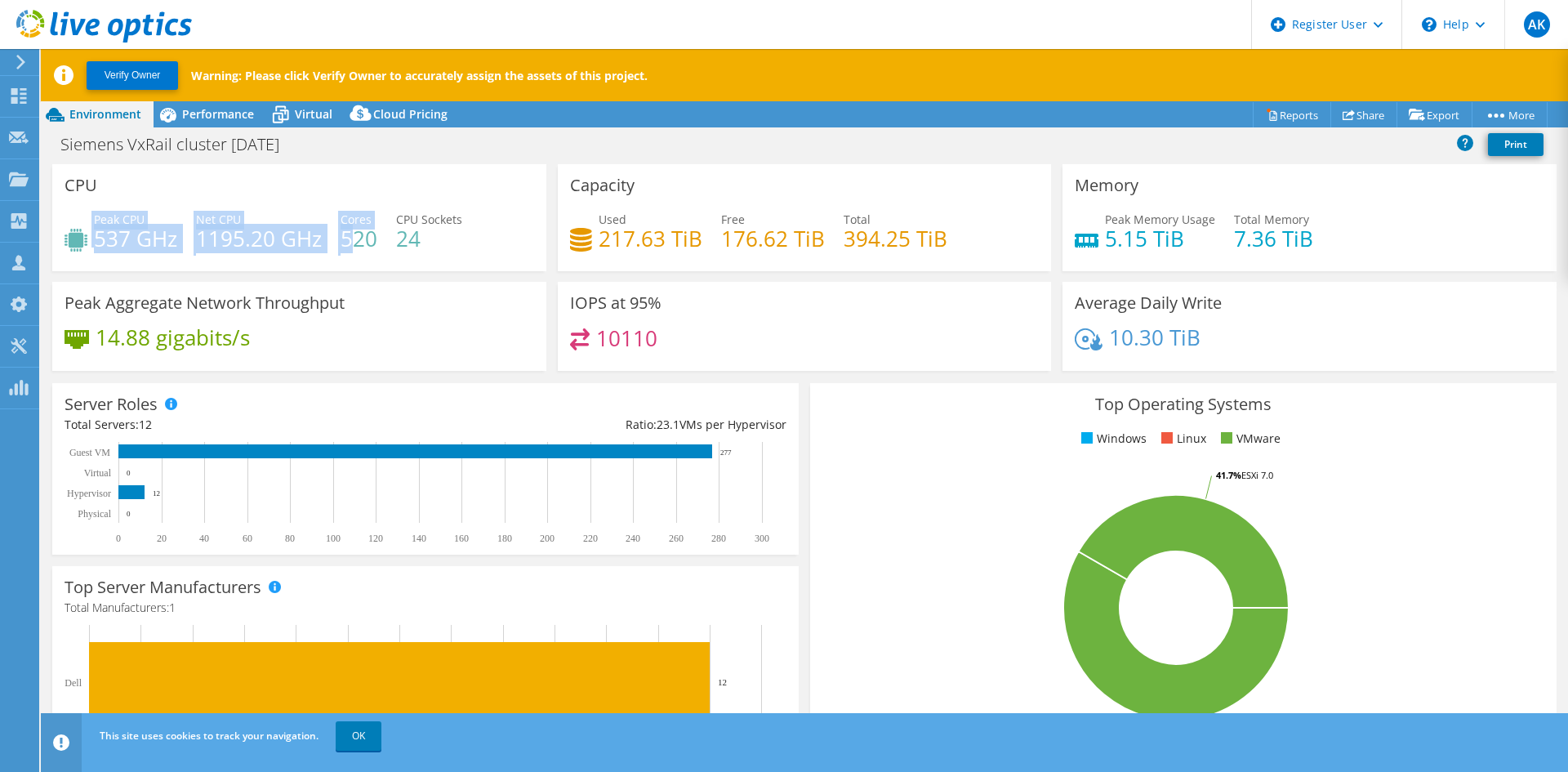
drag, startPoint x: 80, startPoint y: 226, endPoint x: 354, endPoint y: 237, distance: 274.2
click at [354, 237] on div "Peak CPU 537 GHz Net CPU 1195.20 GHz Cores 520 CPU Sockets 24" at bounding box center [299, 237] width 469 height 53
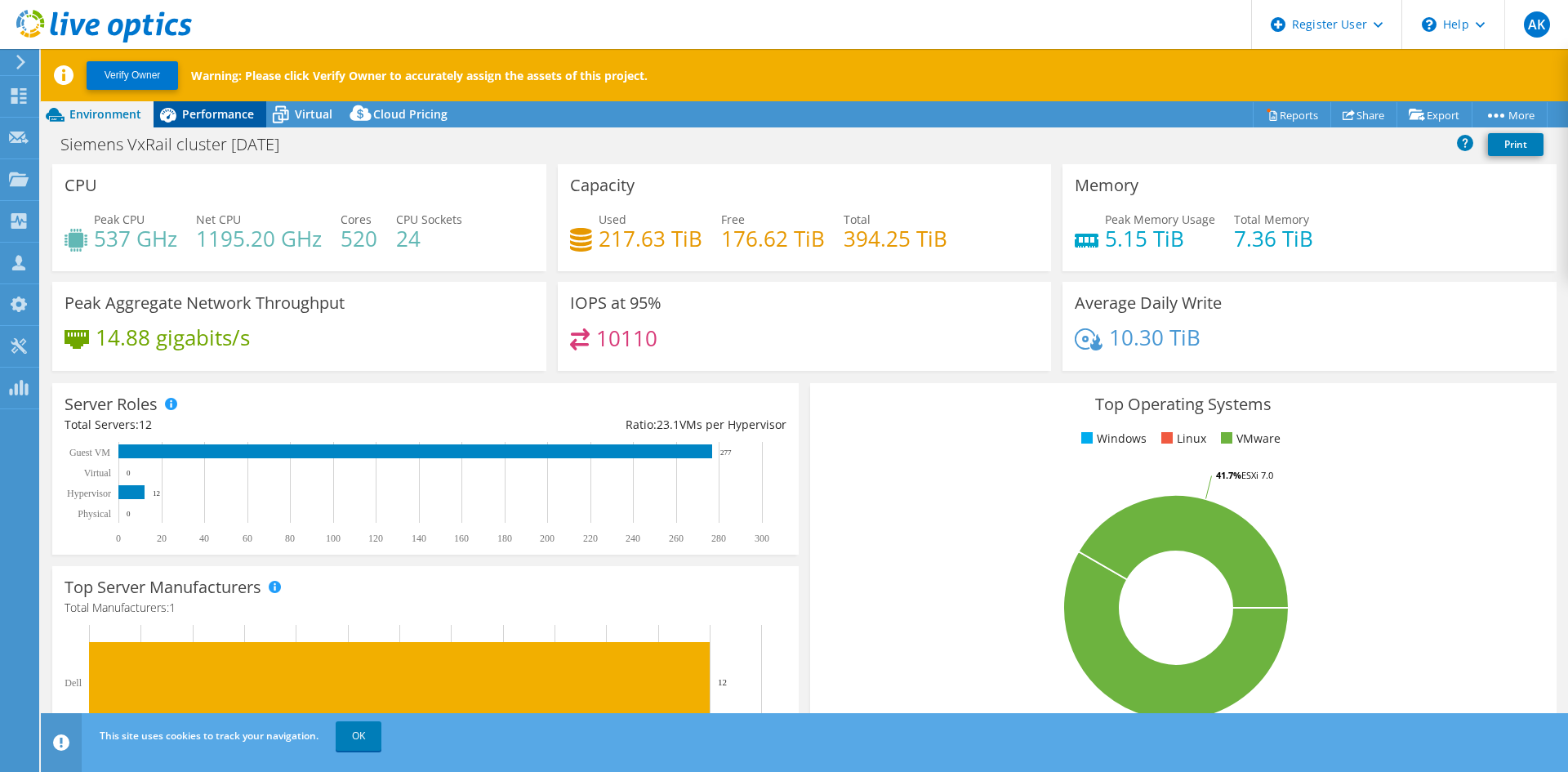
click at [191, 116] on span "Performance" at bounding box center [218, 113] width 72 height 16
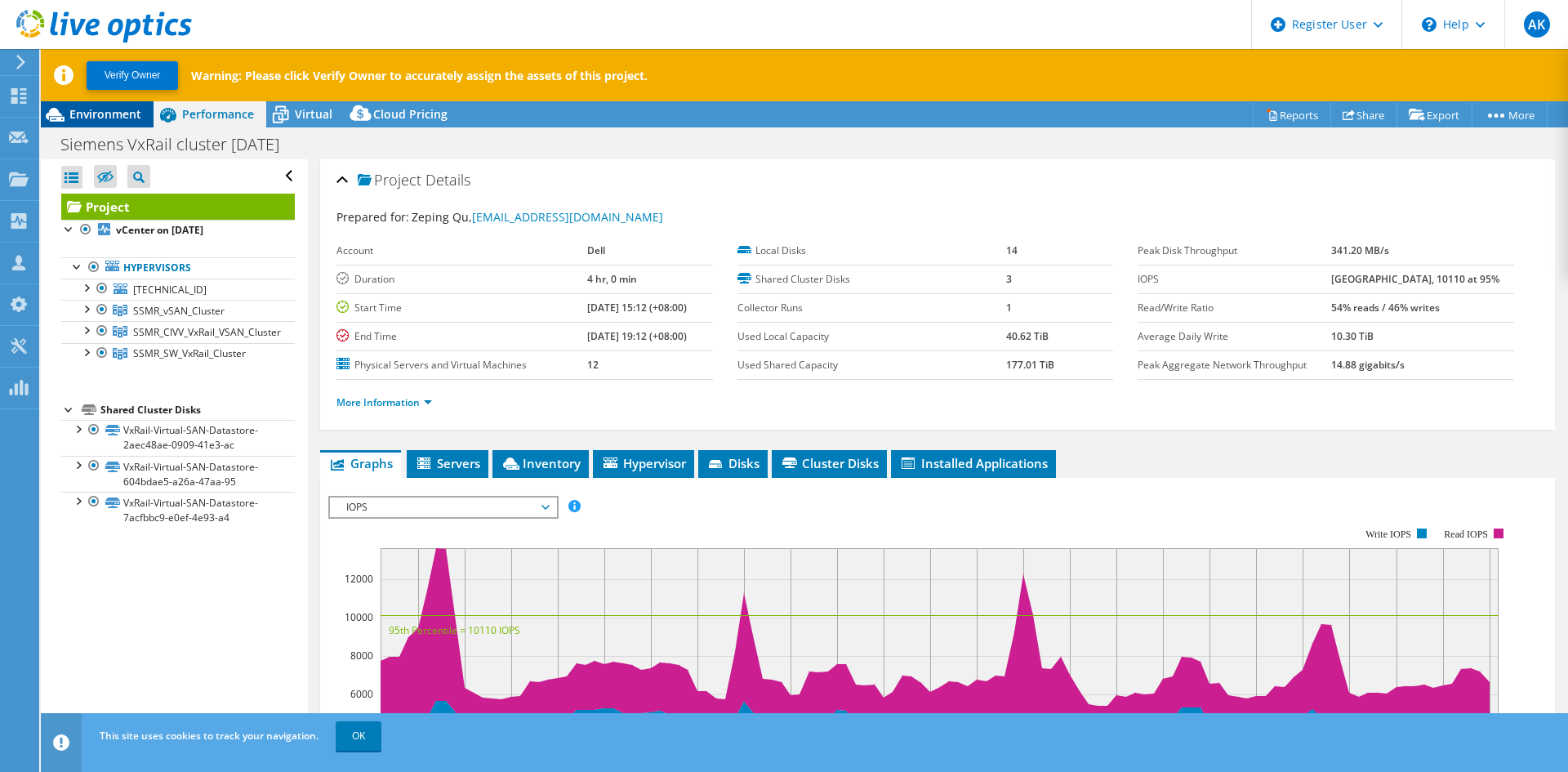
click at [103, 119] on span "Environment" at bounding box center [106, 113] width 72 height 16
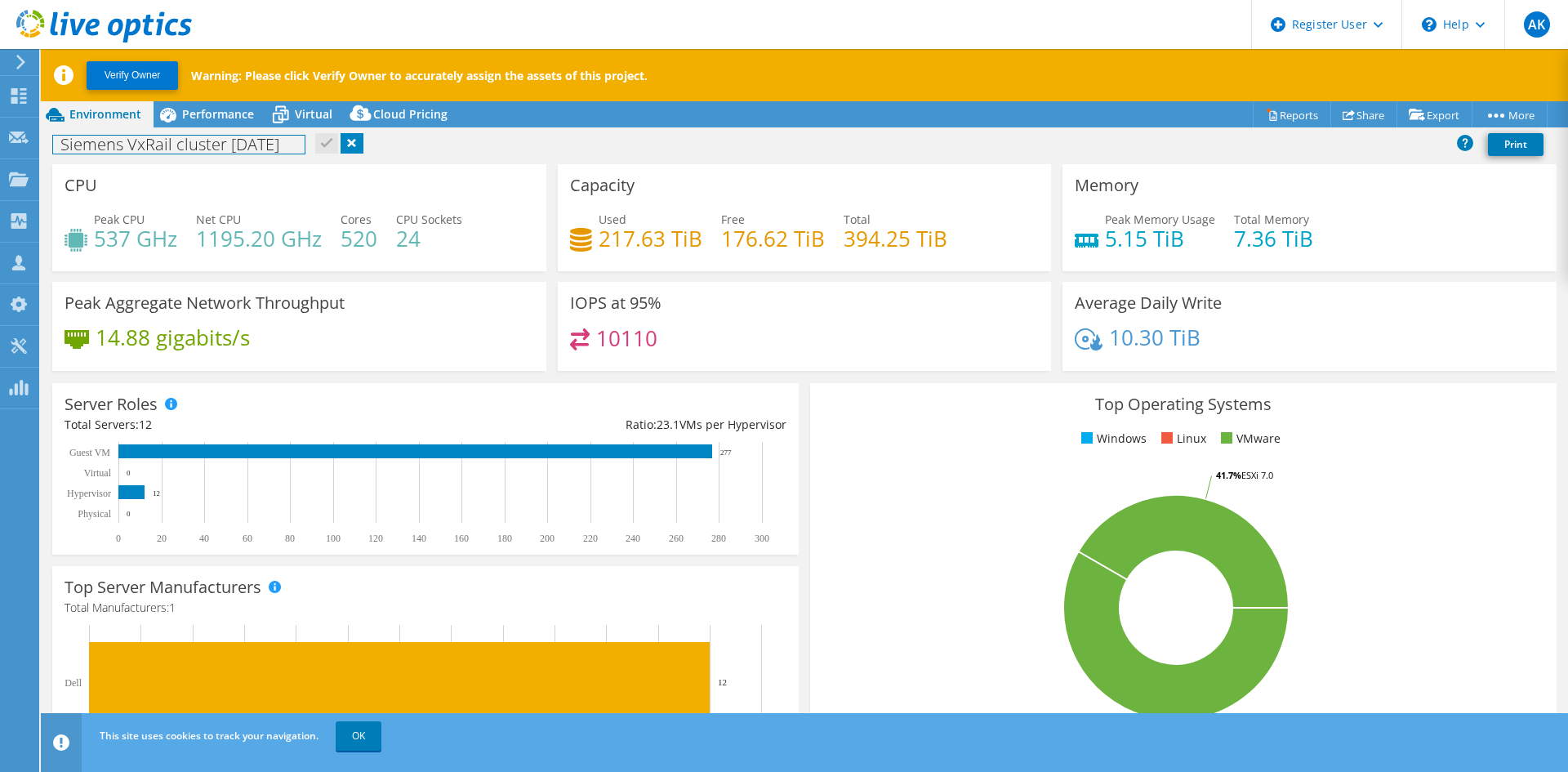
drag, startPoint x: 62, startPoint y: 139, endPoint x: 386, endPoint y: 153, distance: 324.3
click at [386, 153] on div "Siemens VxRail cluster [DATE] Print" at bounding box center [804, 144] width 1527 height 30
click at [560, 158] on div "Siemens VxRail cluster [DATE] Print" at bounding box center [804, 144] width 1527 height 30
drag, startPoint x: 92, startPoint y: 336, endPoint x: 281, endPoint y: 336, distance: 189.0
click at [281, 336] on div "14.88 gigabits/s" at bounding box center [299, 345] width 469 height 34
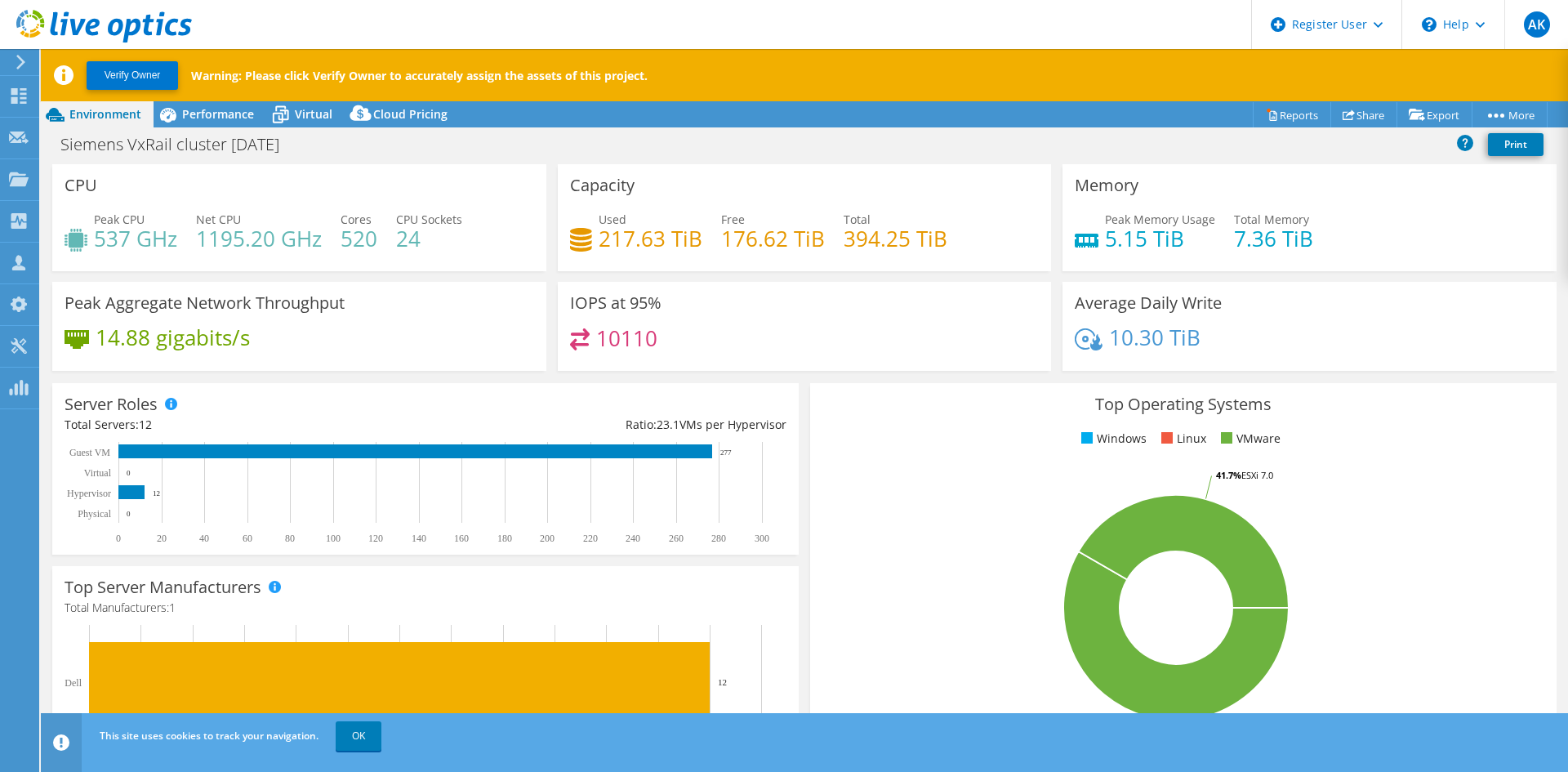
click at [498, 341] on div "14.88 gigabits/s" at bounding box center [299, 345] width 469 height 34
click at [145, 244] on h4 "537 GHz" at bounding box center [135, 239] width 84 height 18
drag, startPoint x: 125, startPoint y: 243, endPoint x: 93, endPoint y: 246, distance: 32.1
click at [93, 246] on div "Peak CPU 537 GHz" at bounding box center [121, 229] width 112 height 37
click at [181, 192] on div "CPU Peak CPU 537 GHz Net CPU 1195.20 GHz Cores 520 CPU Sockets 24" at bounding box center [299, 217] width 494 height 107
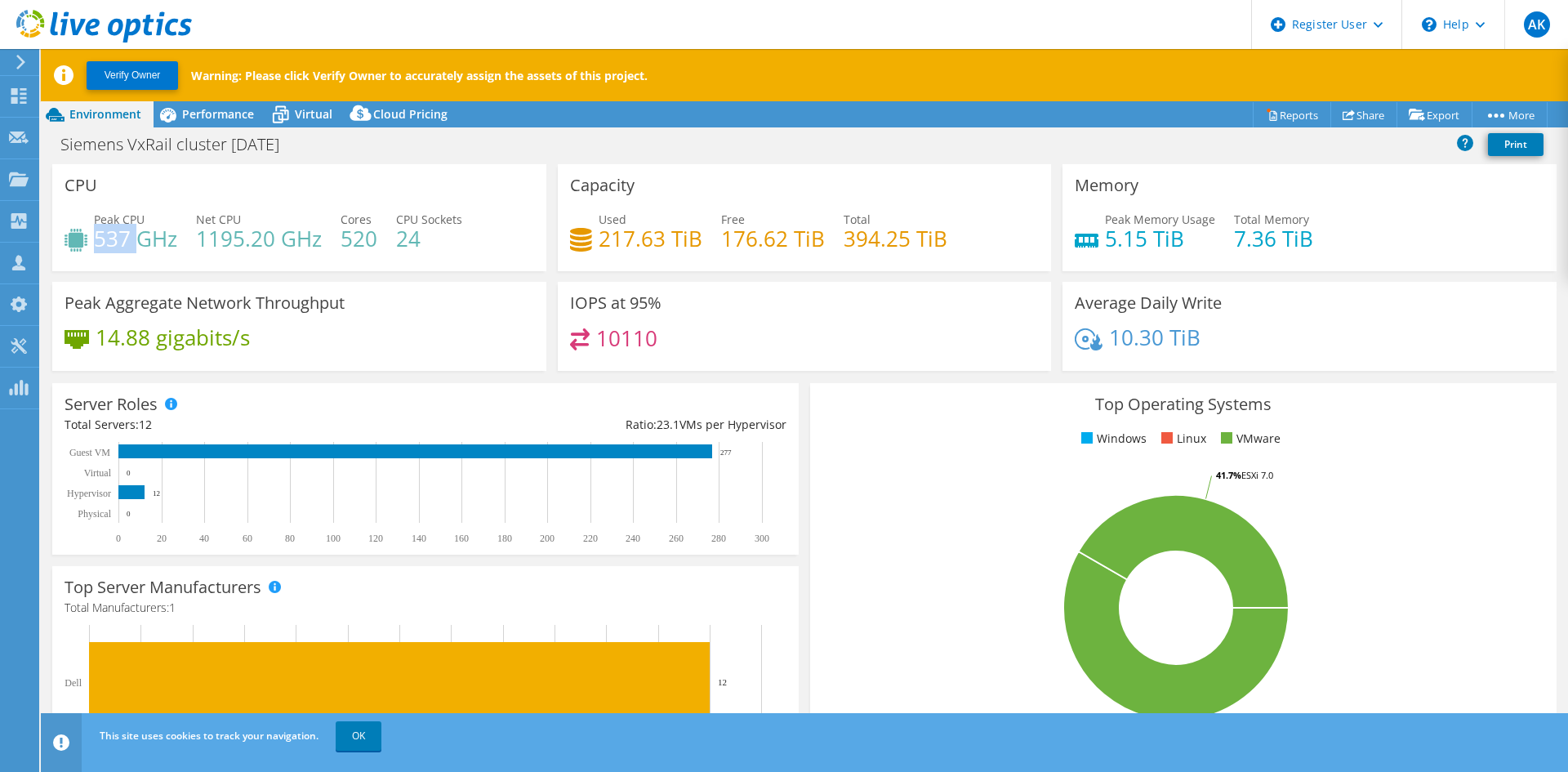
drag, startPoint x: 96, startPoint y: 238, endPoint x: 133, endPoint y: 236, distance: 37.1
click at [135, 235] on h4 "537 GHz" at bounding box center [135, 239] width 84 height 18
